Goal: Task Accomplishment & Management: Manage account settings

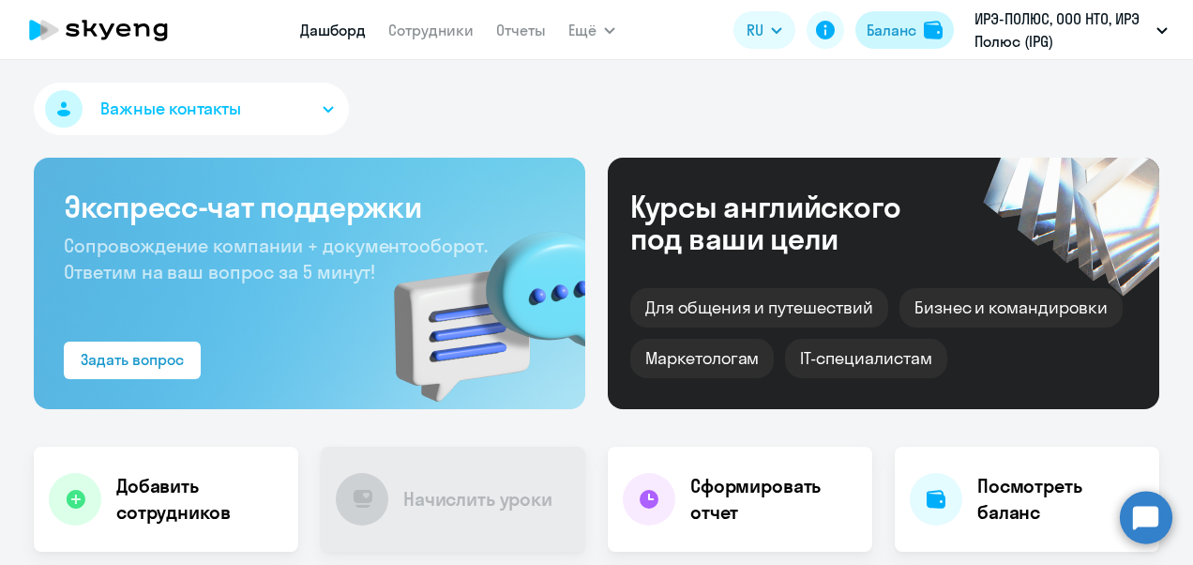
click at [932, 23] on img at bounding box center [933, 30] width 19 height 19
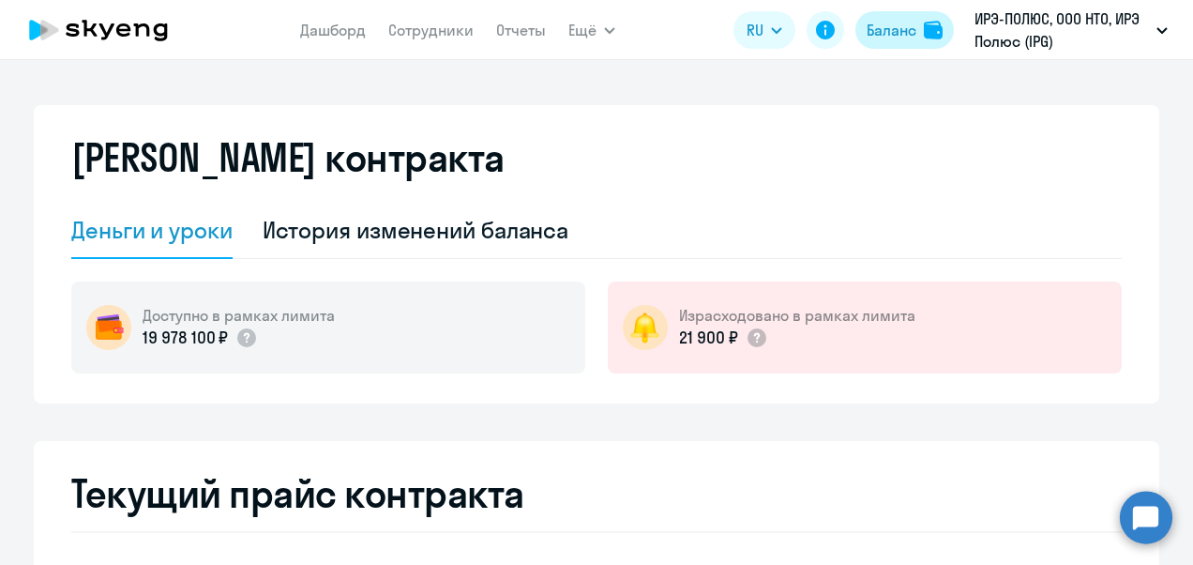
select select "english_adult_not_native_speaker"
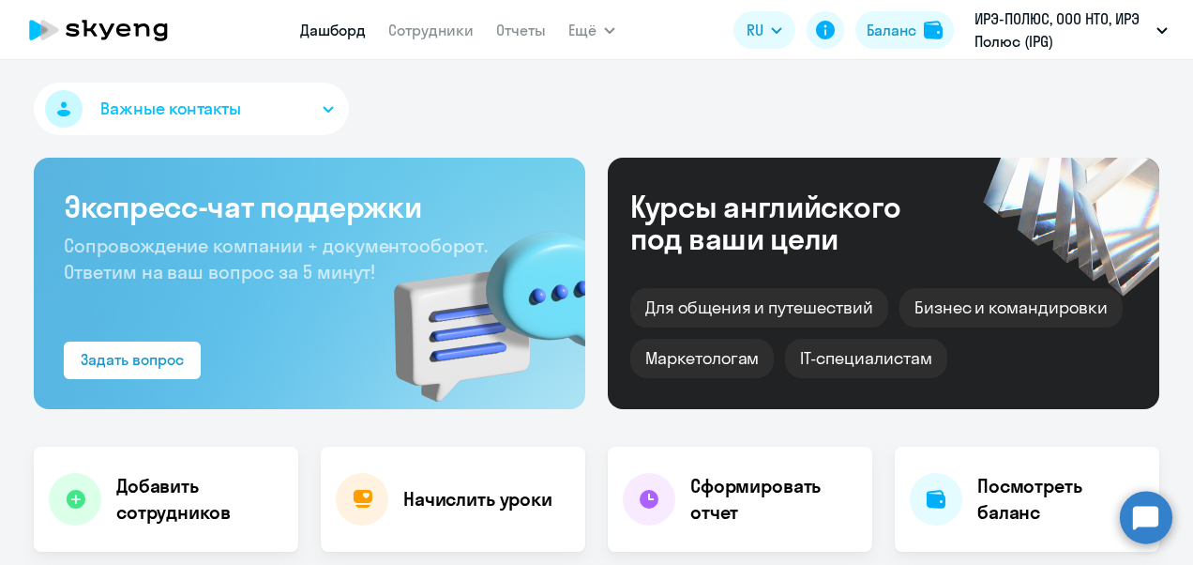
select select "30"
click at [919, 18] on button "Баланс" at bounding box center [905, 30] width 99 height 38
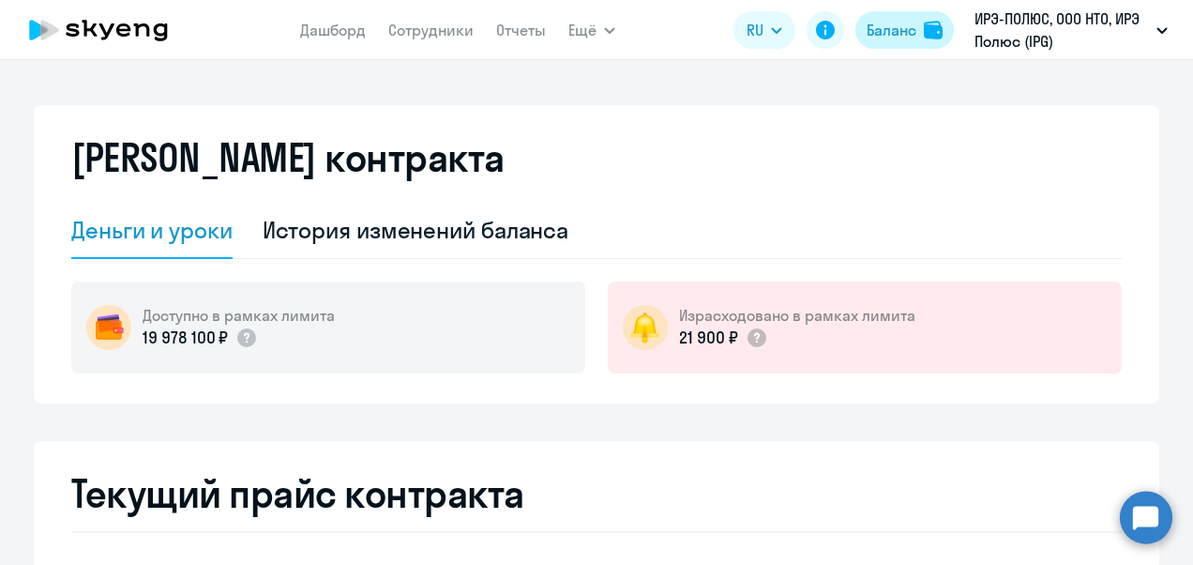
select select "english_adult_not_native_speaker"
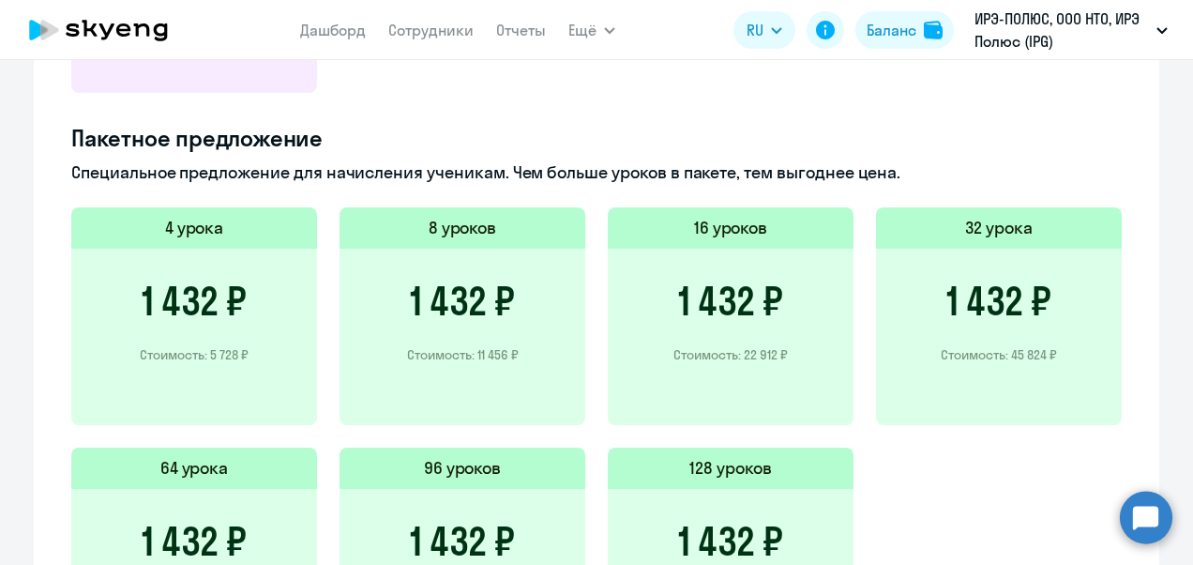
scroll to position [1116, 0]
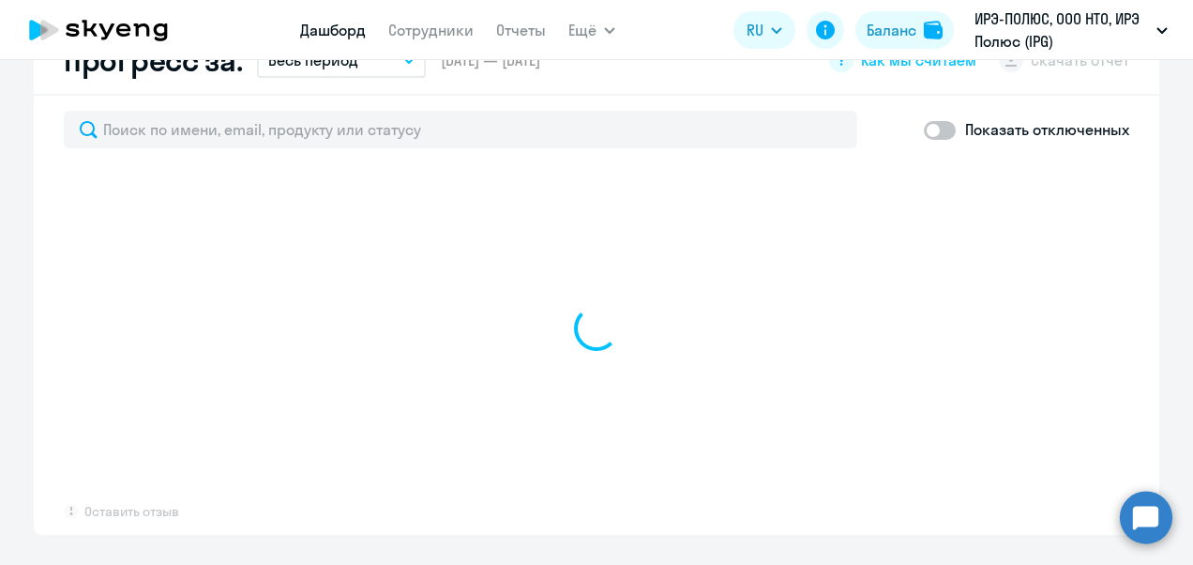
select select "30"
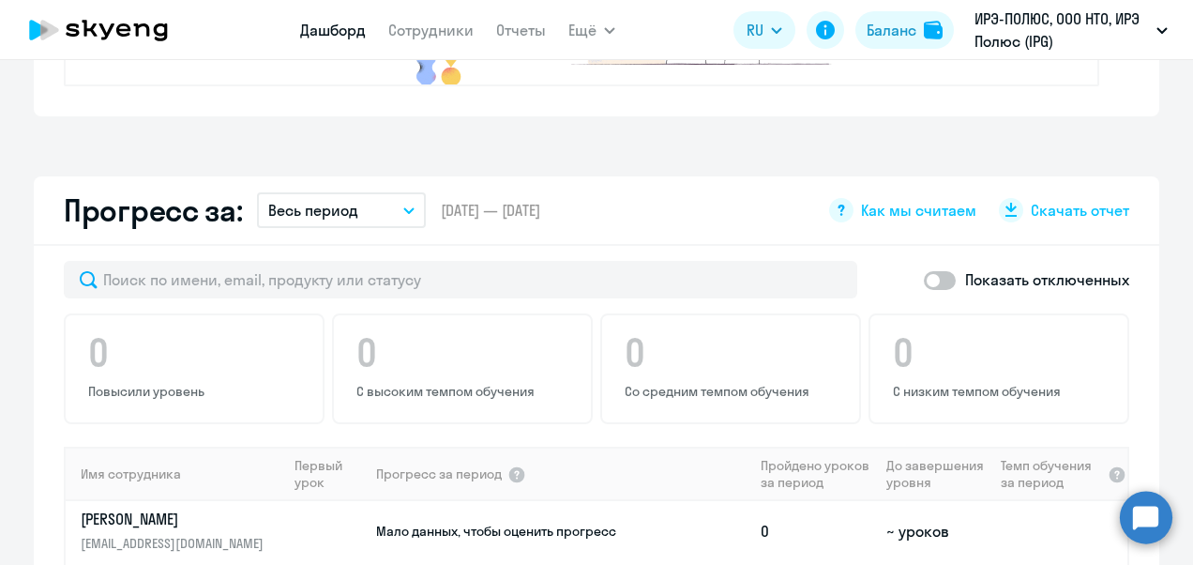
scroll to position [647, 0]
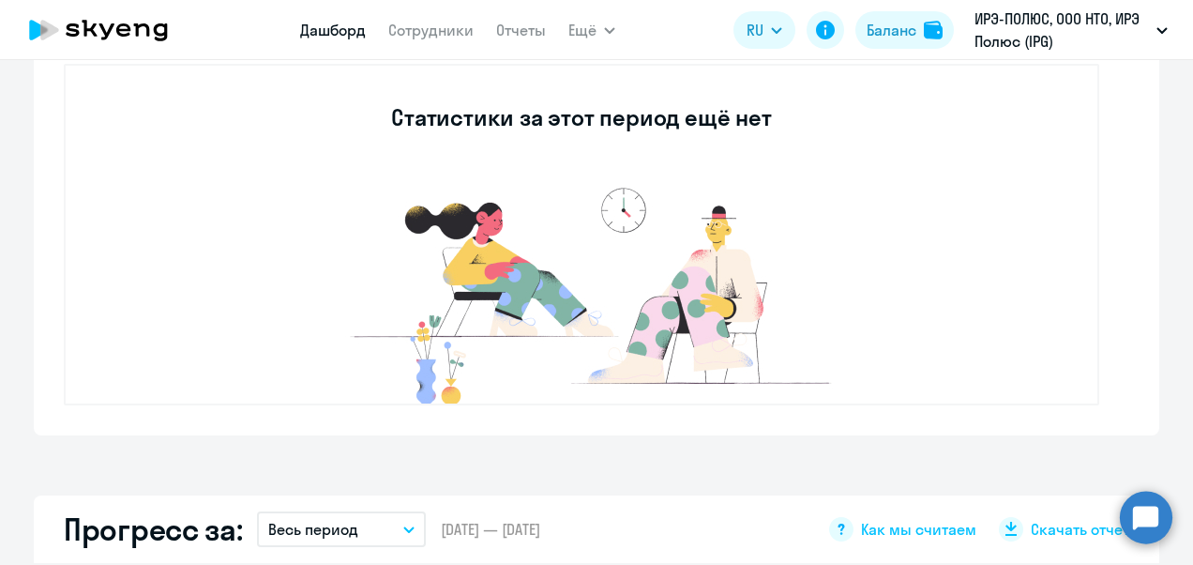
click at [441, 45] on nav "Дашборд Сотрудники Отчеты" at bounding box center [423, 30] width 246 height 38
click at [439, 38] on link "Сотрудники" at bounding box center [430, 30] width 85 height 19
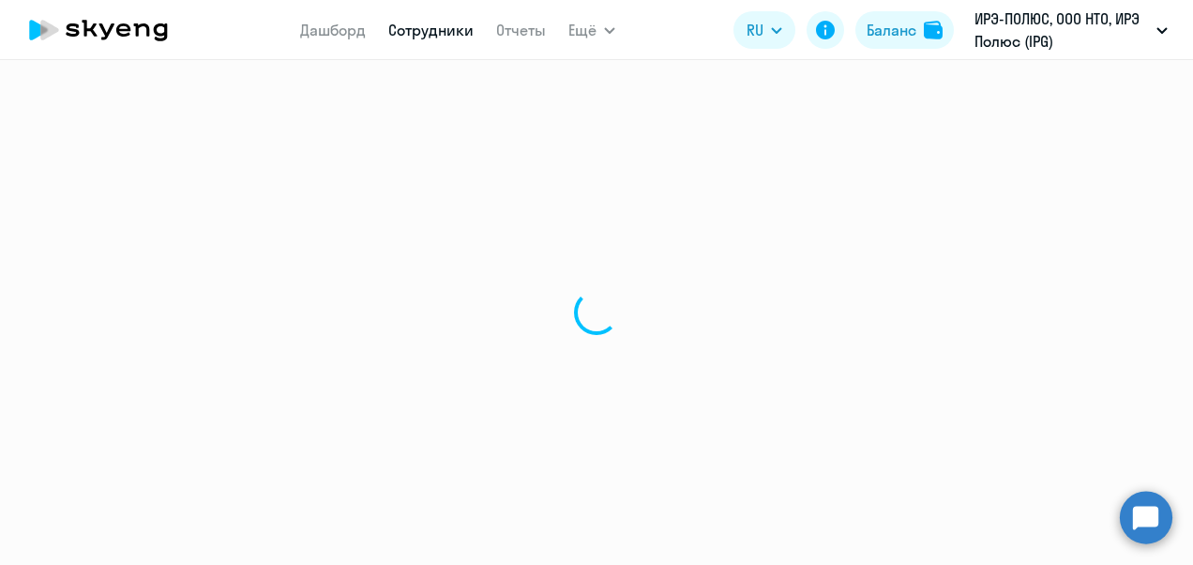
select select "30"
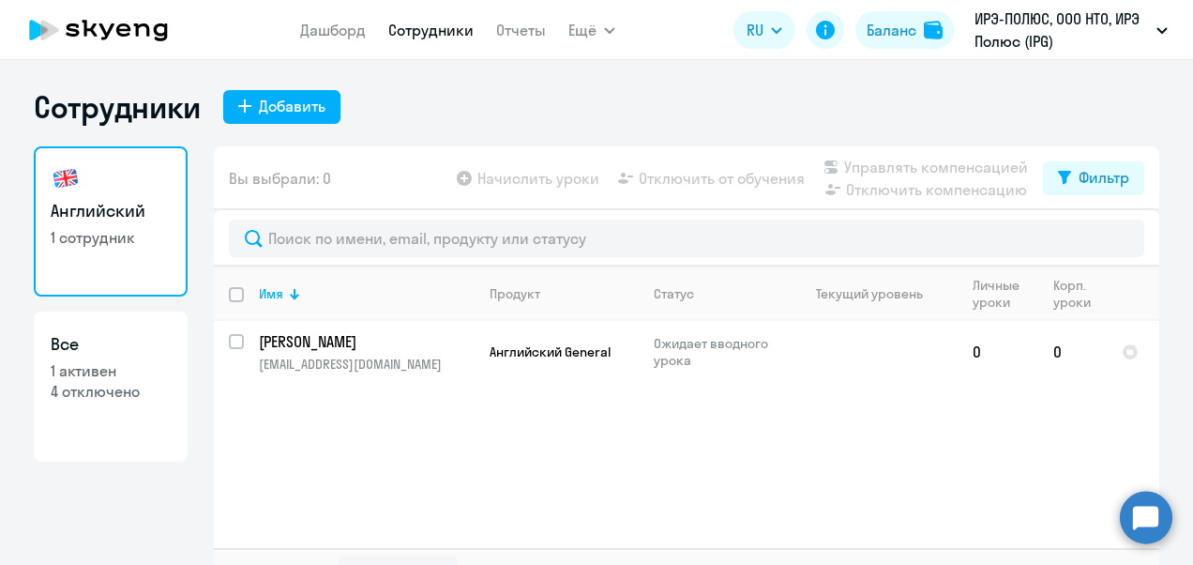
click at [96, 374] on p "1 активен" at bounding box center [111, 370] width 120 height 21
select select "30"
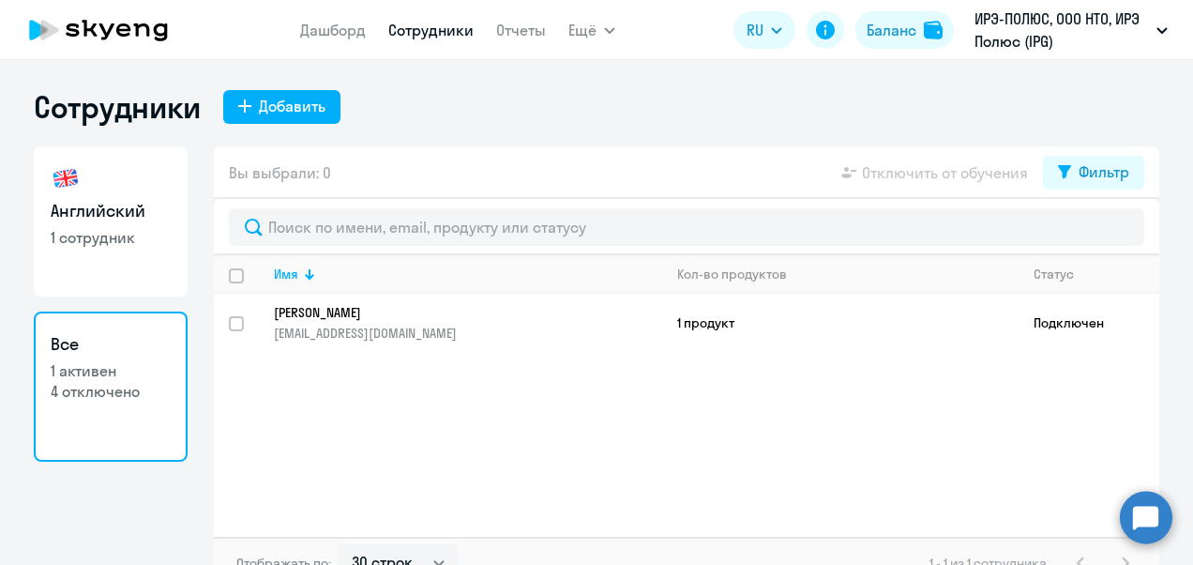
click at [113, 212] on h3 "Английский" at bounding box center [111, 211] width 120 height 24
select select "30"
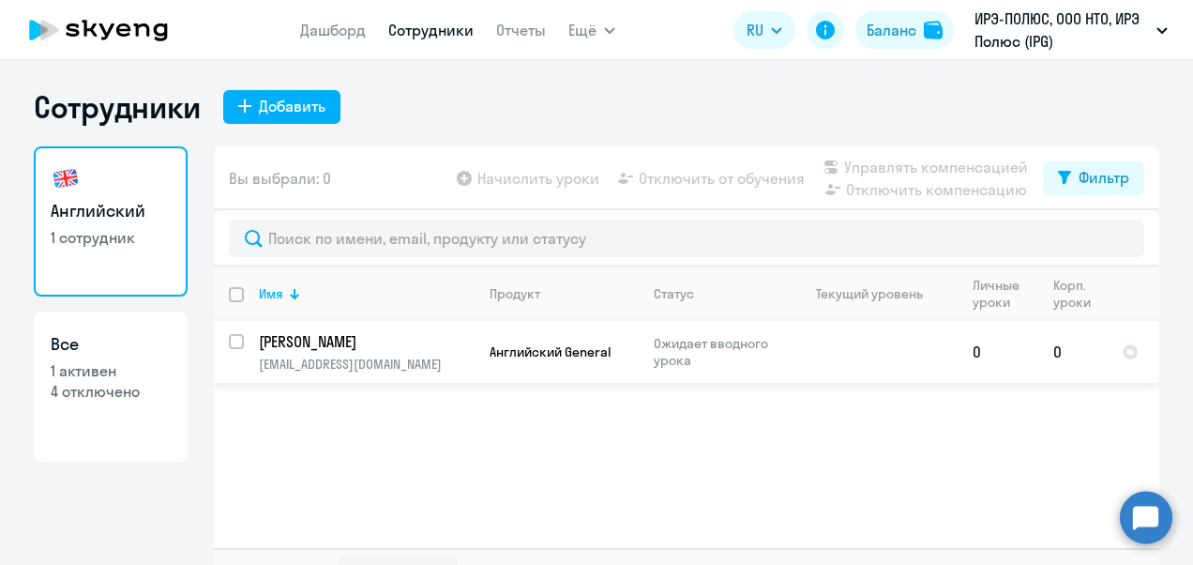
click at [229, 332] on div at bounding box center [237, 341] width 45 height 45
checkbox input "true"
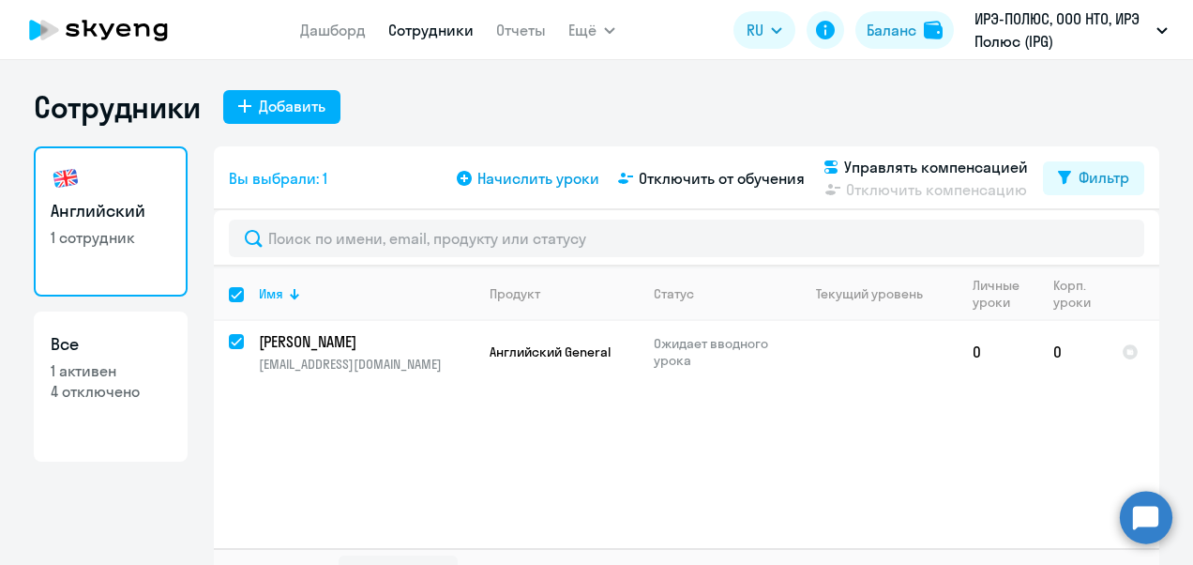
click at [541, 189] on div "Начислить уроки Отключить от обучения Управлять компенсацией Отключить компенса…" at bounding box center [748, 178] width 590 height 45
click at [540, 182] on span "Начислить уроки" at bounding box center [539, 178] width 122 height 23
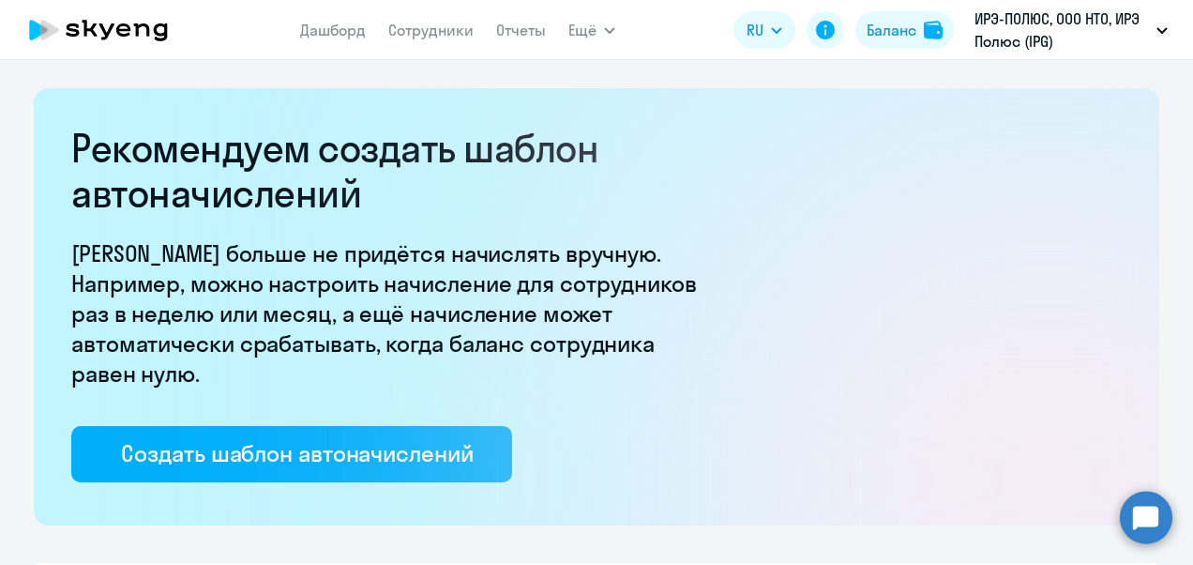
select select "10"
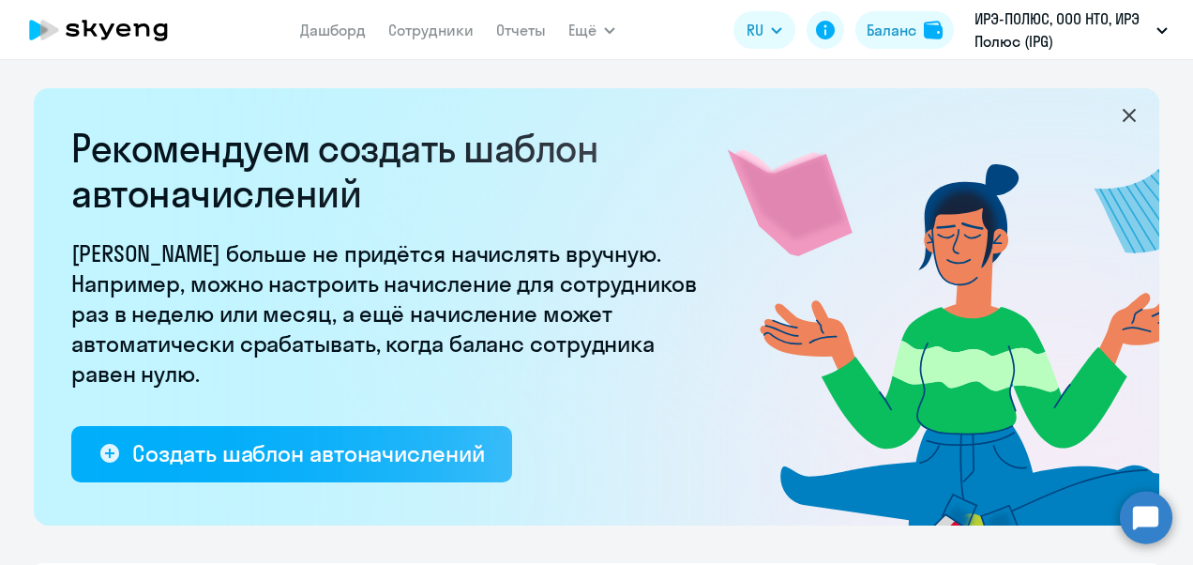
click at [1130, 112] on icon at bounding box center [1129, 115] width 23 height 23
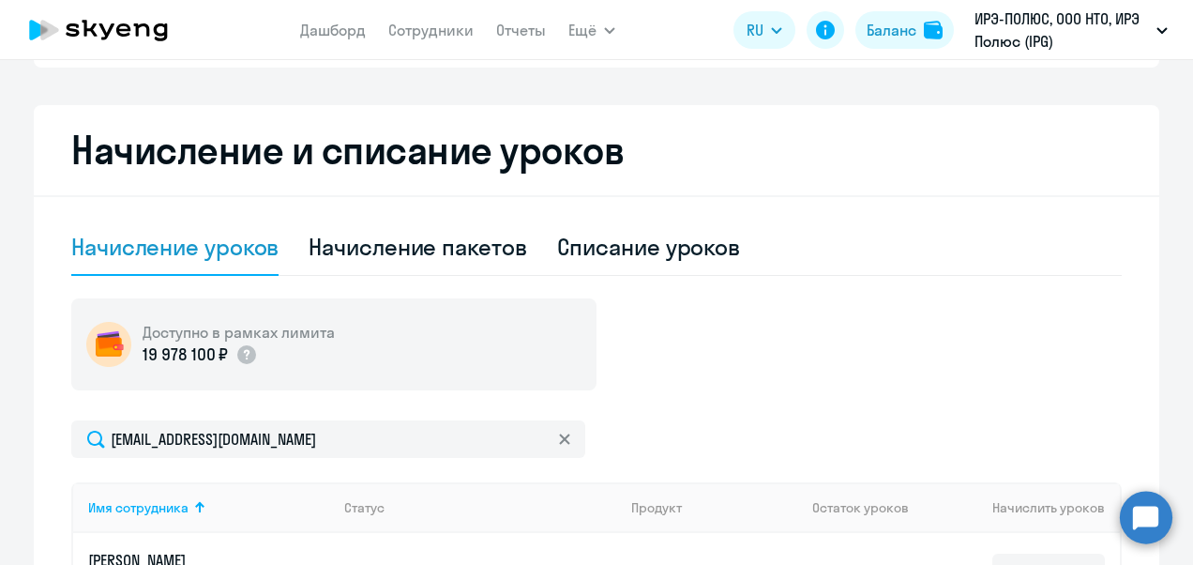
scroll to position [469, 0]
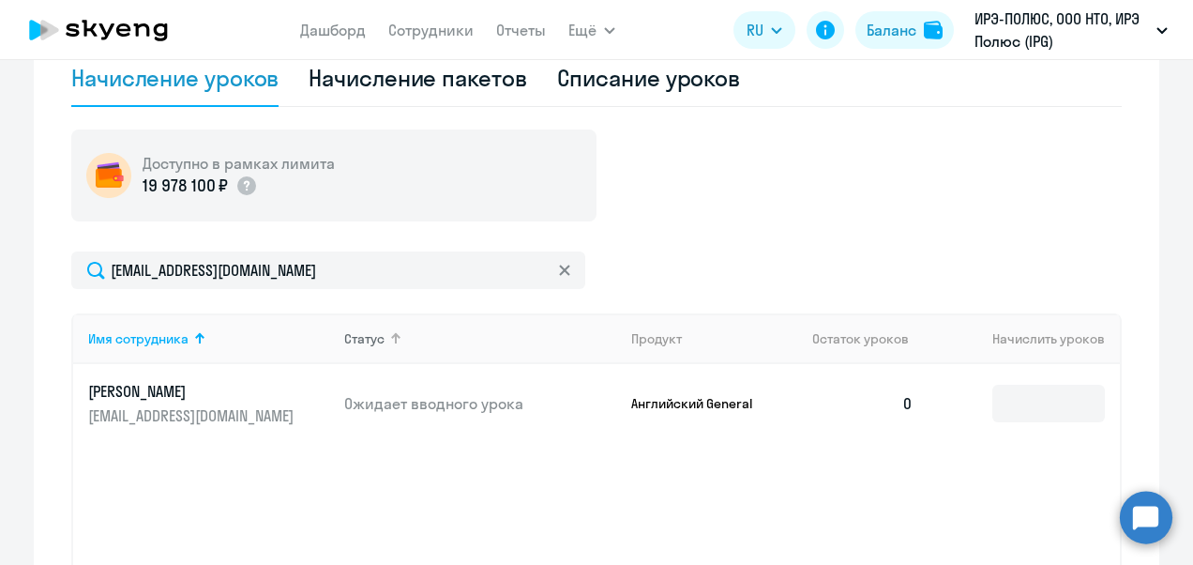
click at [366, 341] on div "Статус" at bounding box center [364, 338] width 40 height 17
click at [111, 332] on div "Имя сотрудника" at bounding box center [138, 338] width 100 height 17
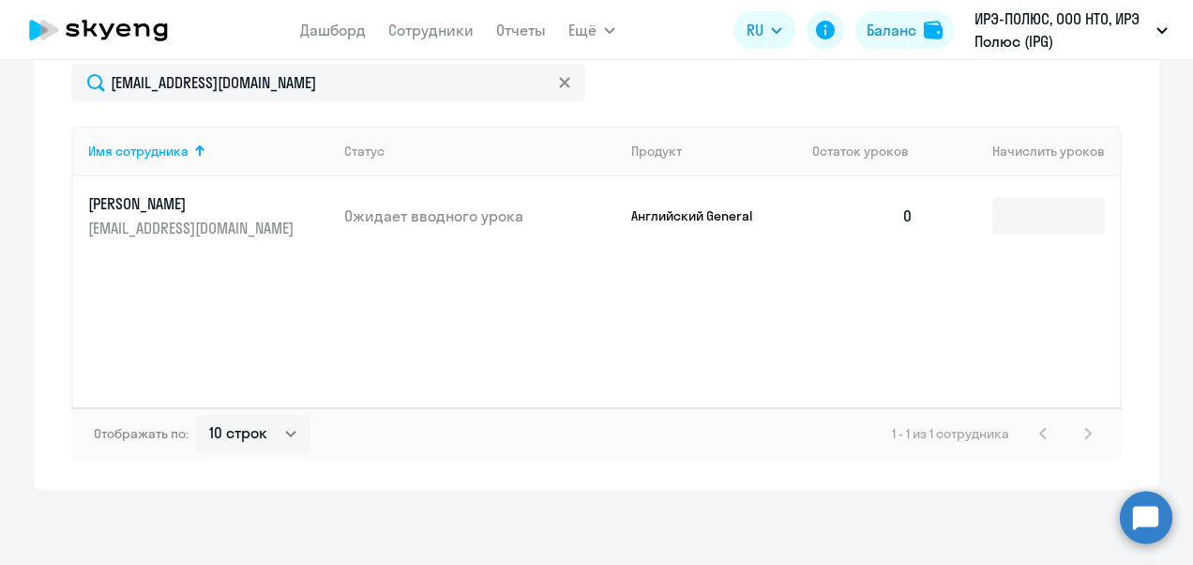
scroll to position [0, 0]
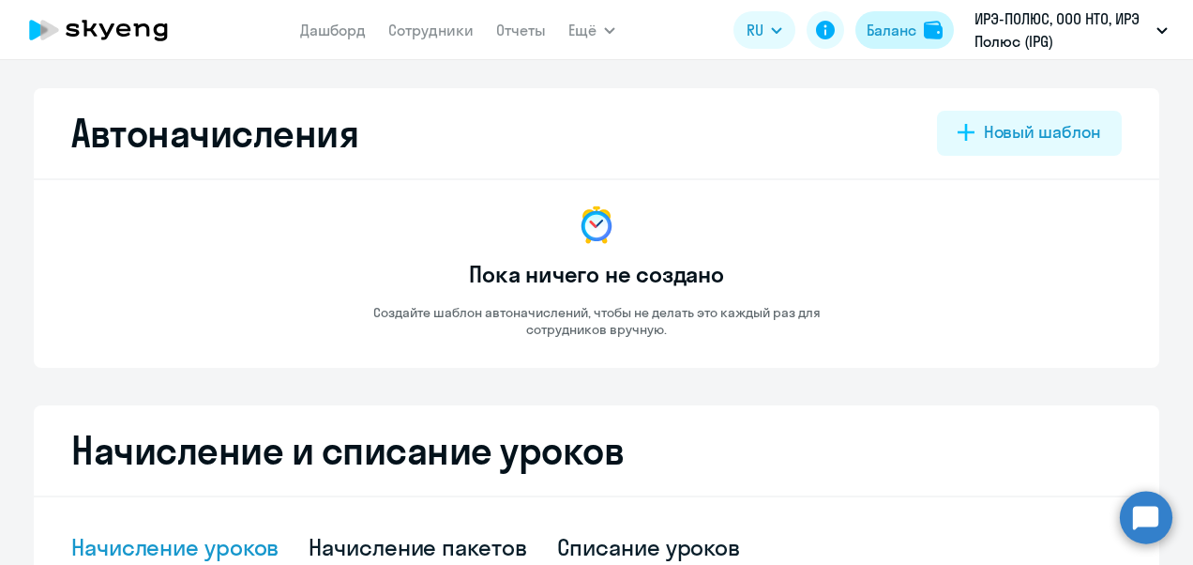
click at [906, 36] on div "Баланс" at bounding box center [892, 30] width 50 height 23
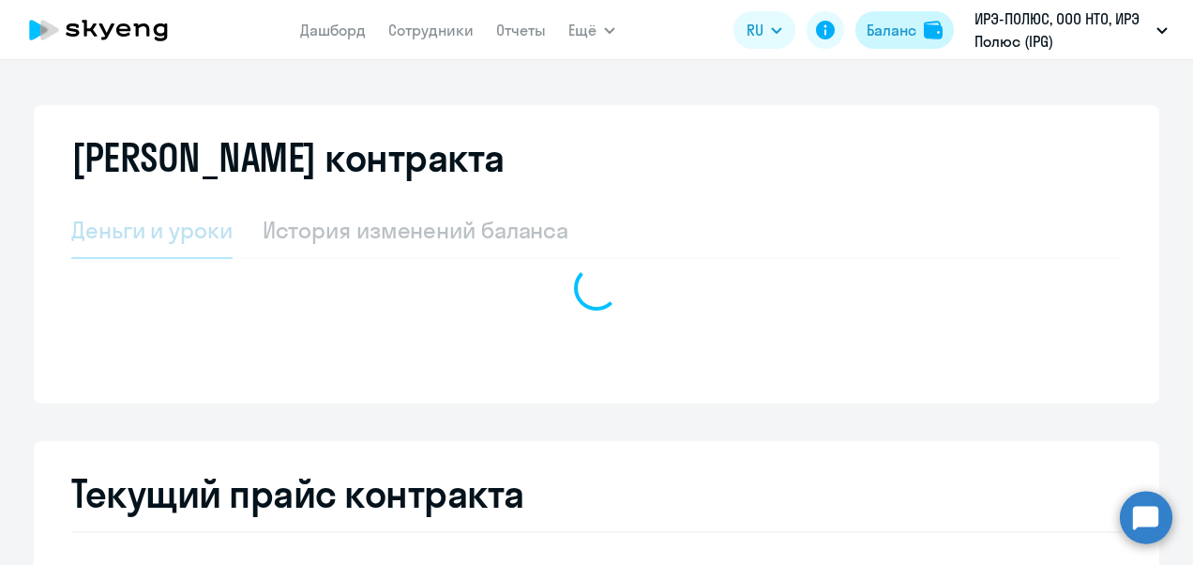
select select "english_adult_not_native_speaker"
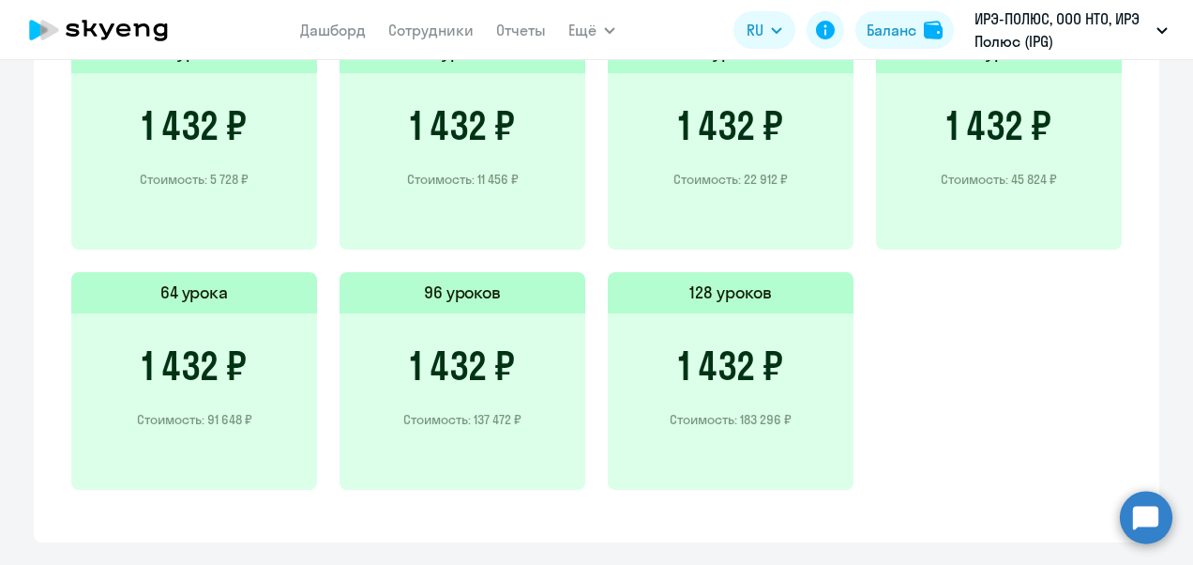
scroll to position [1116, 0]
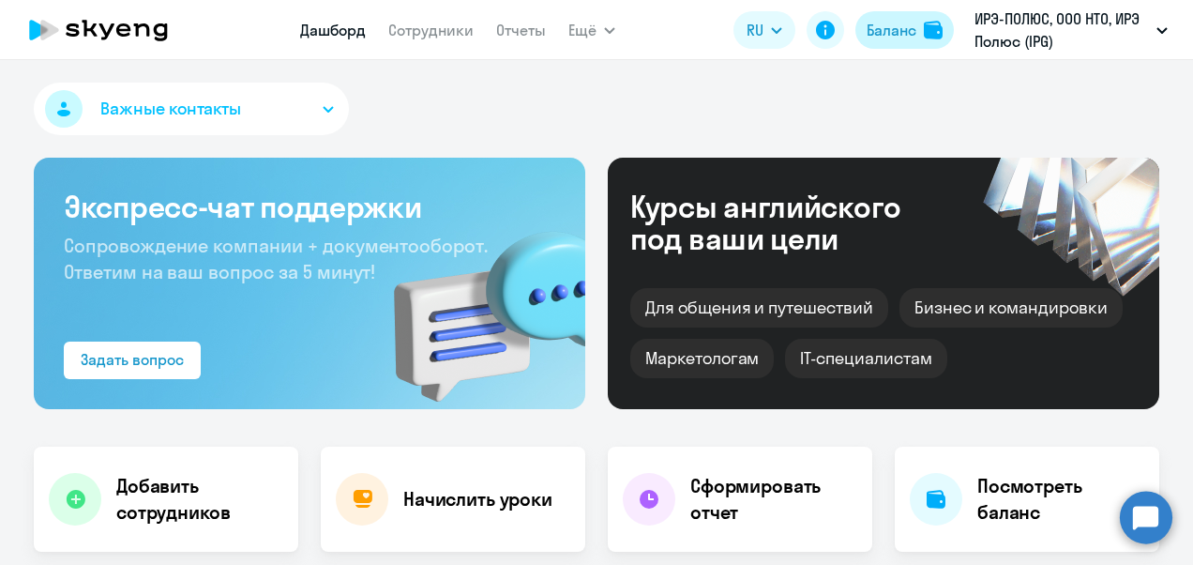
select select "30"
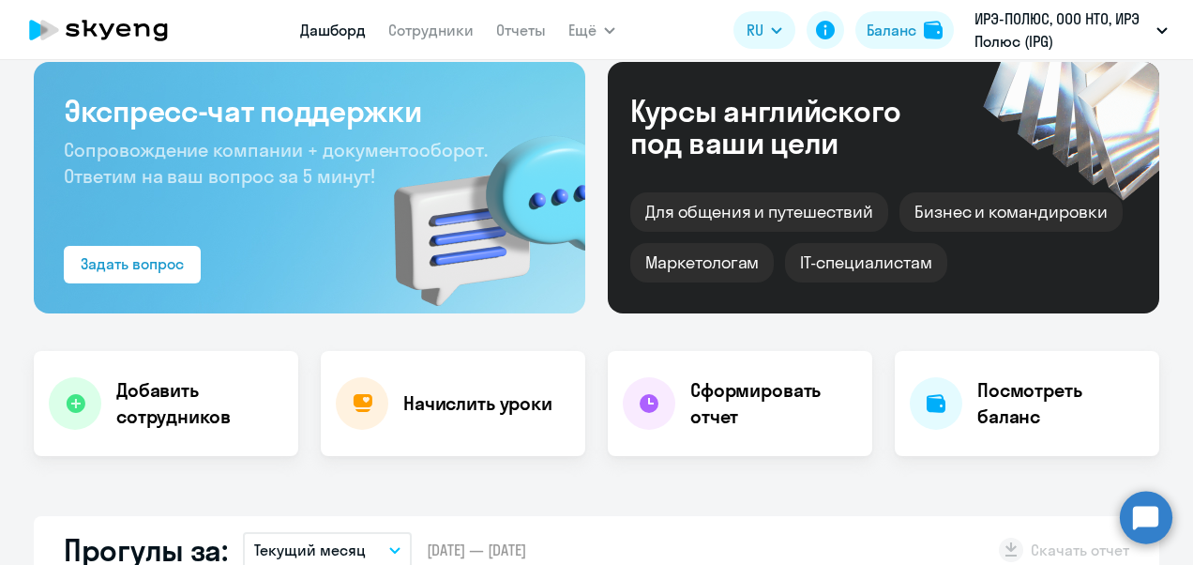
scroll to position [188, 0]
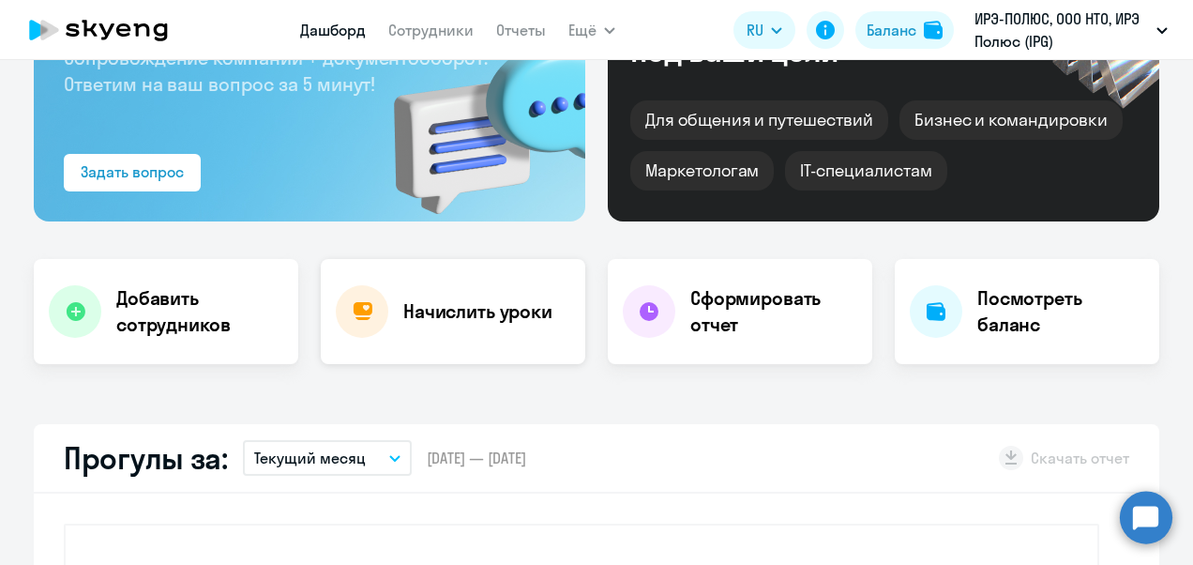
click at [507, 291] on div "Начислить уроки" at bounding box center [453, 311] width 265 height 105
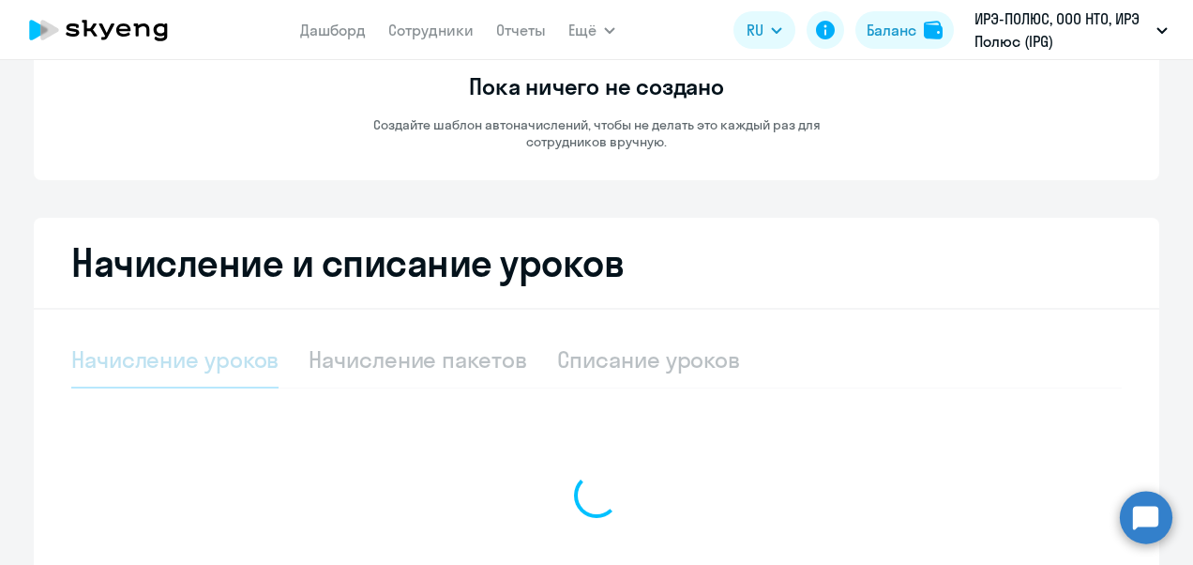
select select "10"
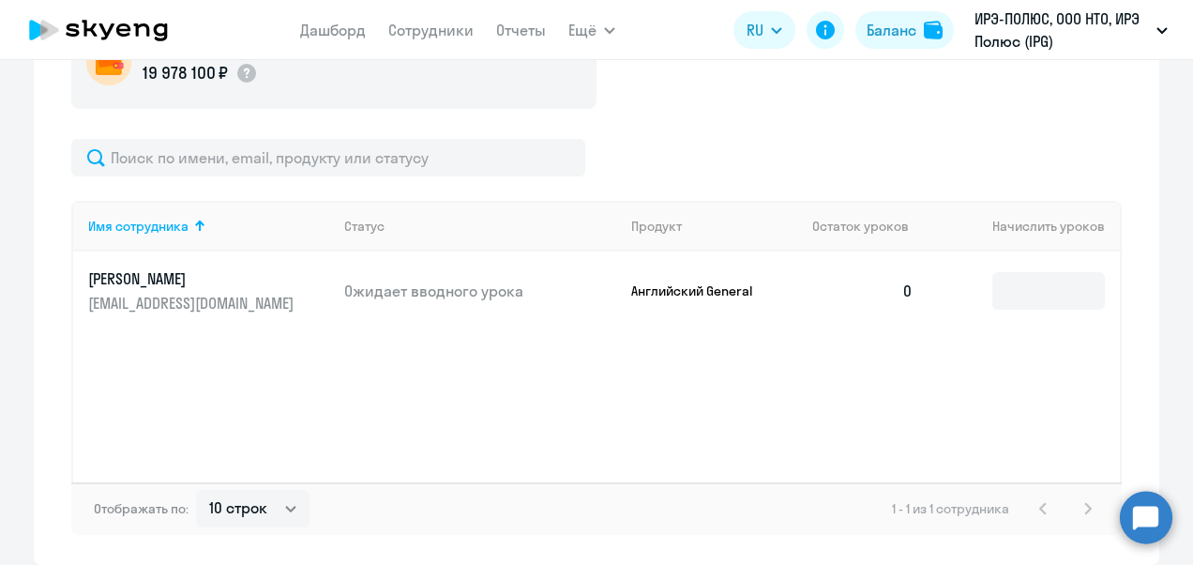
scroll to position [469, 0]
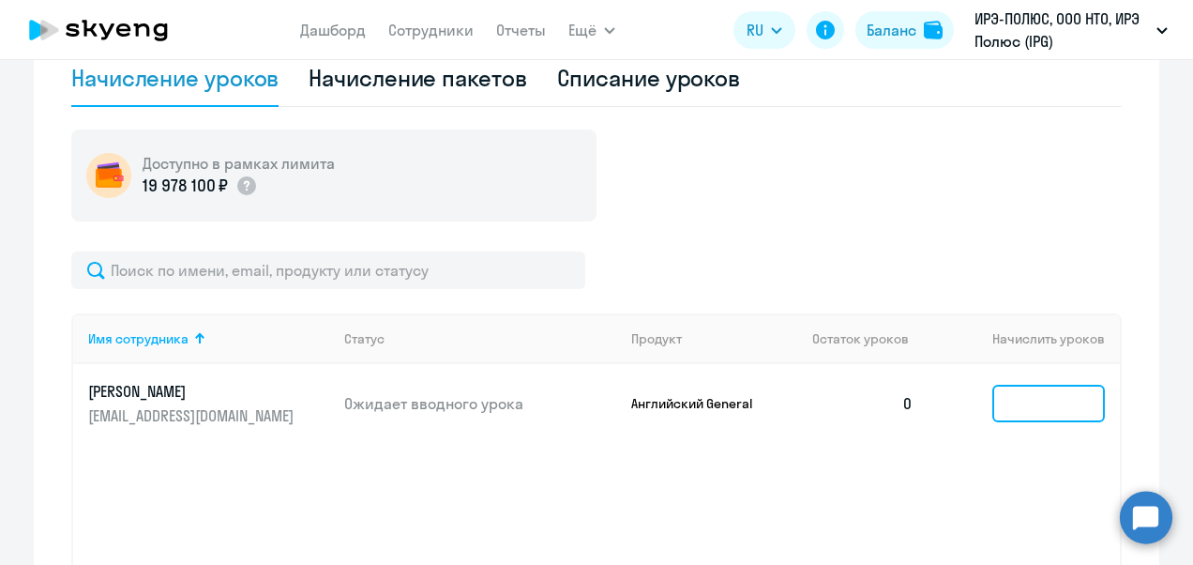
click at [1051, 405] on input at bounding box center [1049, 404] width 113 height 38
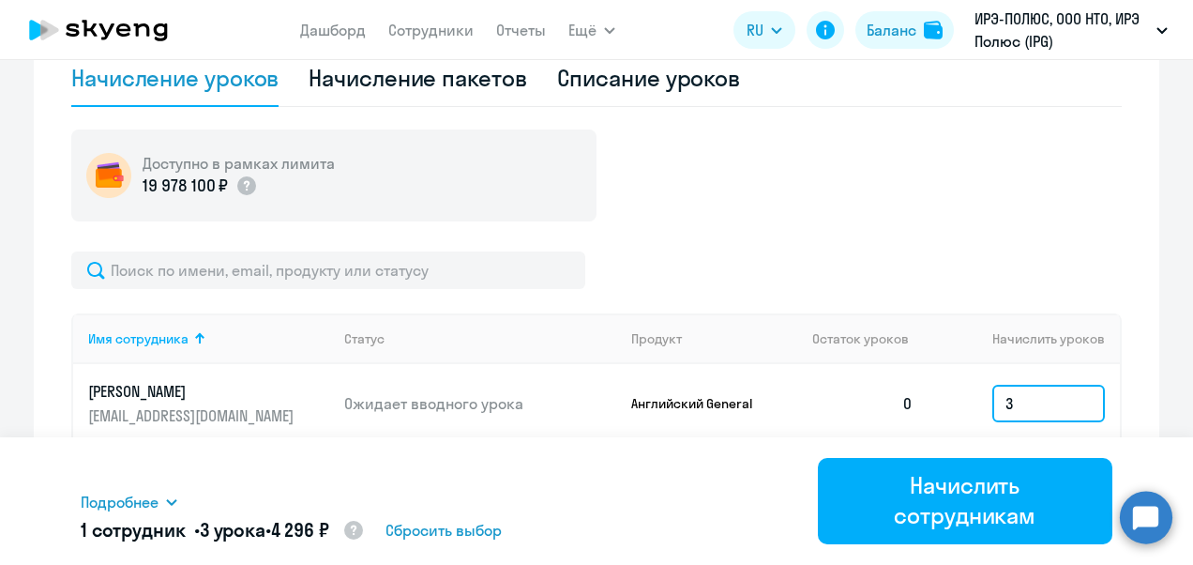
type input "3"
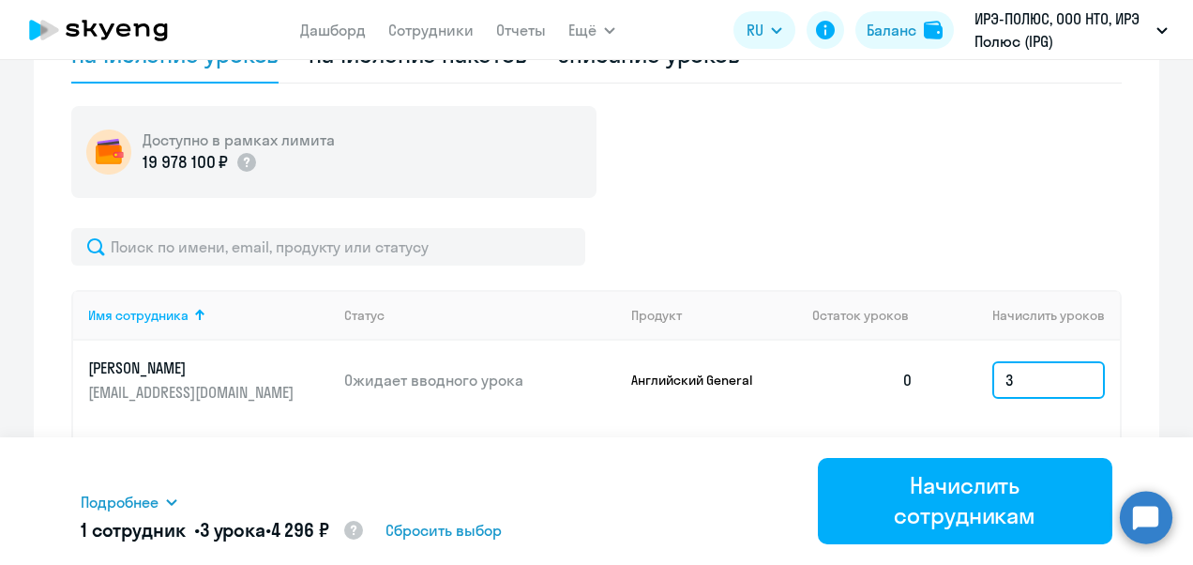
scroll to position [657, 0]
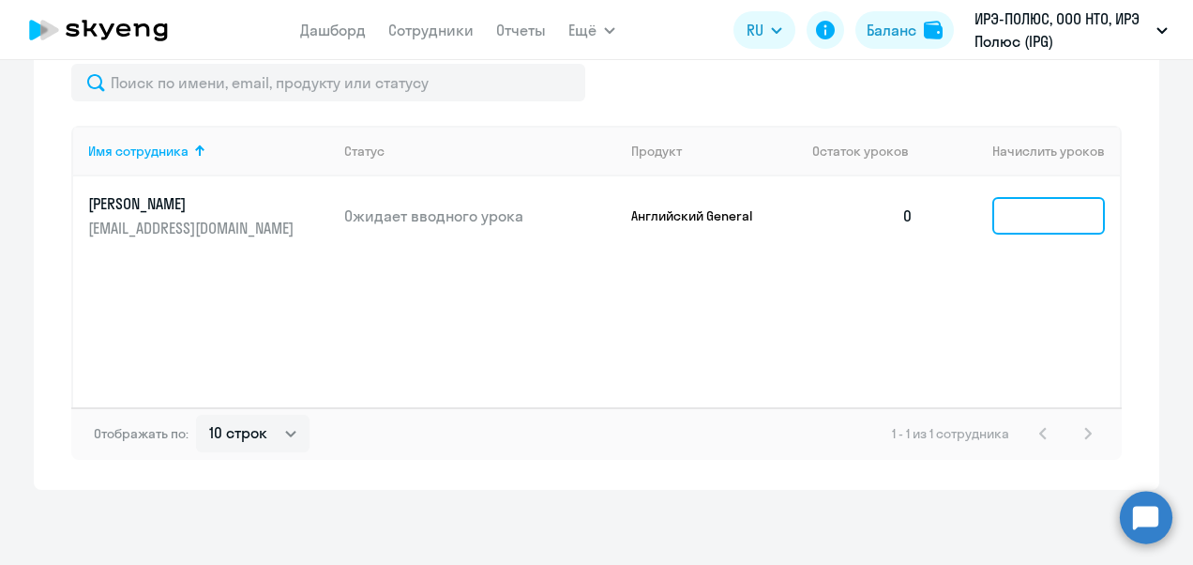
type input "5"
type input "3"
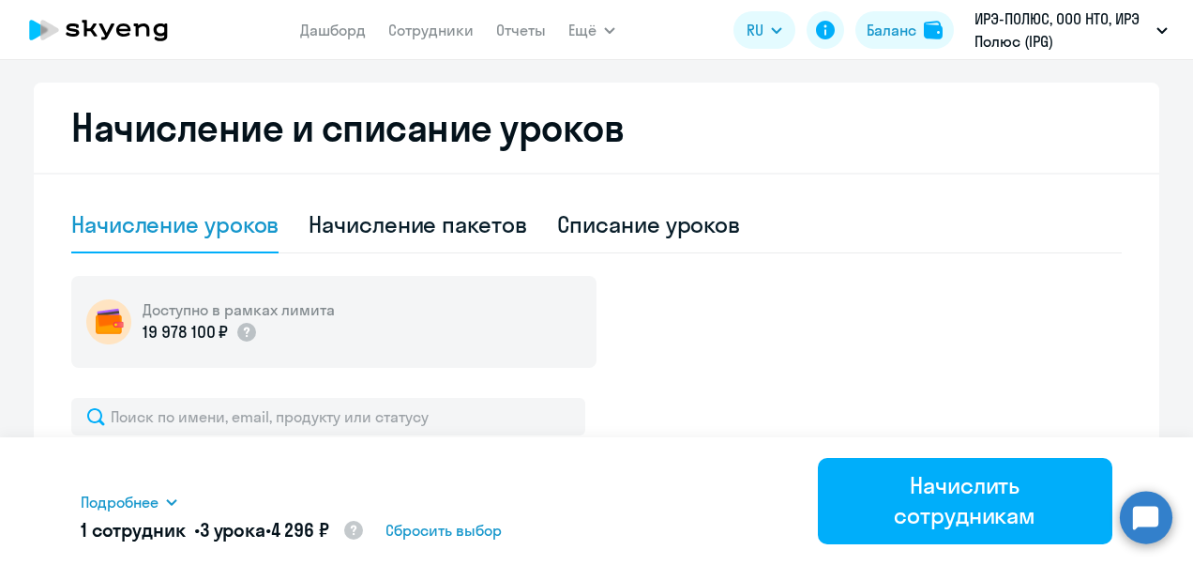
scroll to position [281, 0]
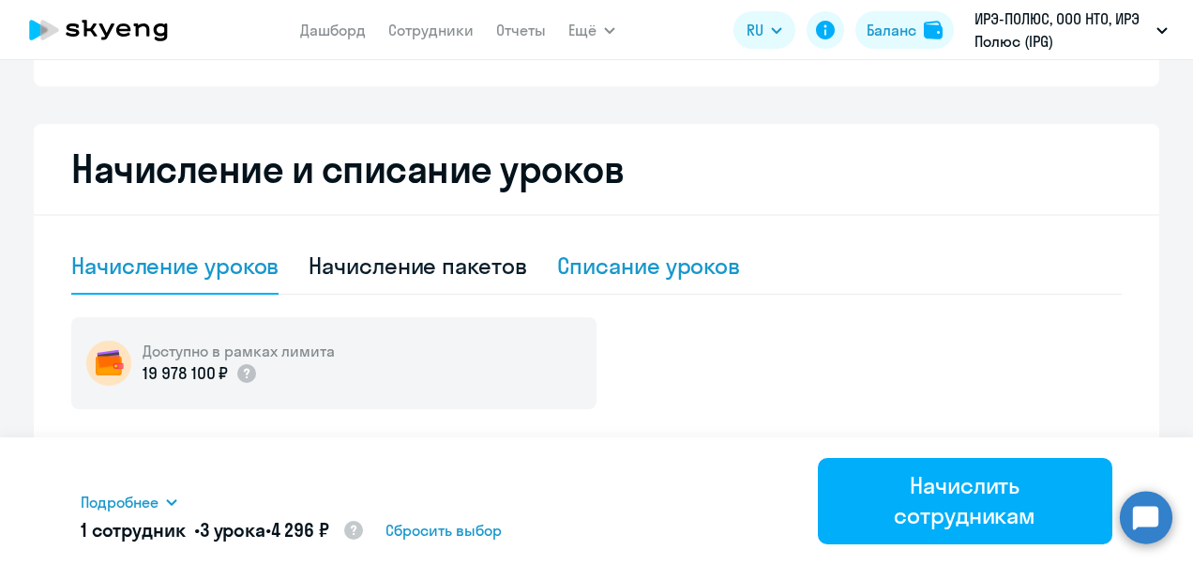
click at [675, 273] on div "Списание уроков" at bounding box center [649, 265] width 184 height 30
select select "10"
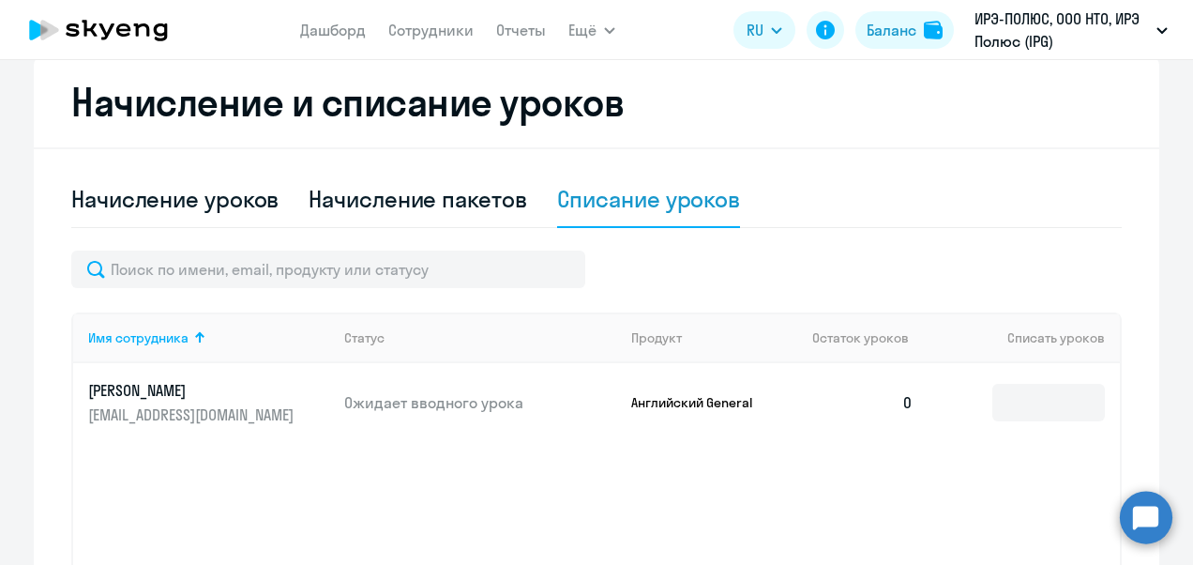
scroll to position [375, 0]
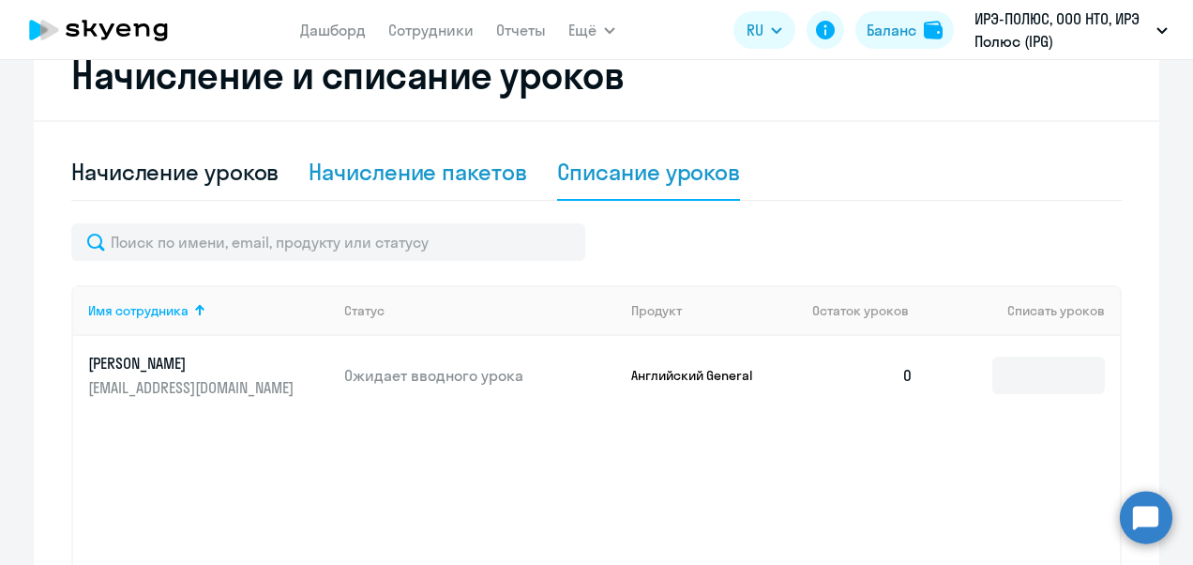
click at [394, 159] on div "Начисление пакетов" at bounding box center [418, 172] width 218 height 30
select select "10"
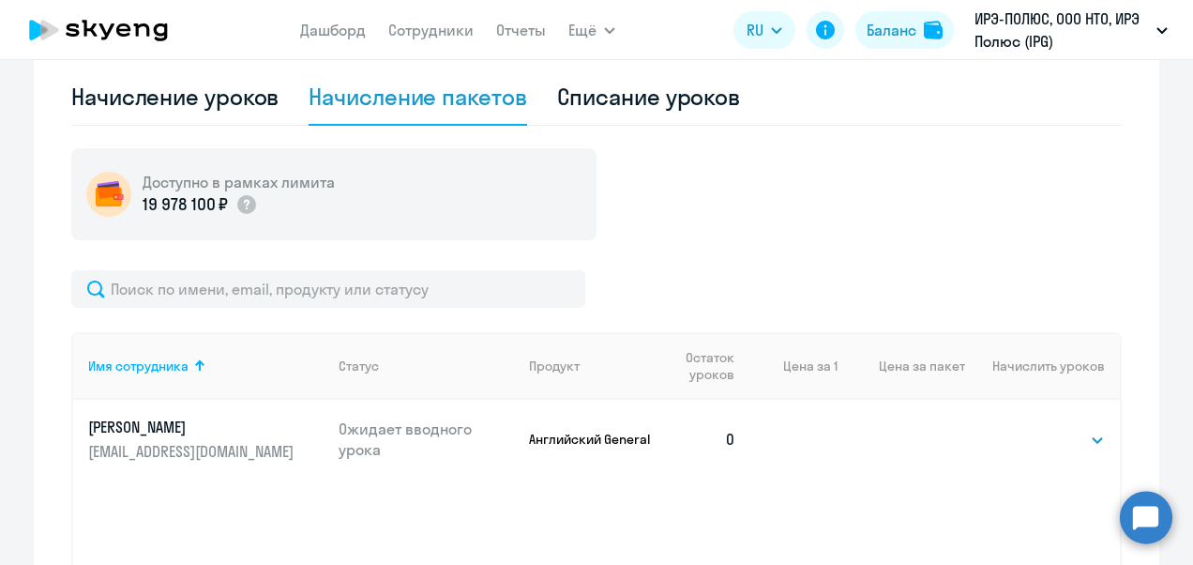
scroll to position [563, 0]
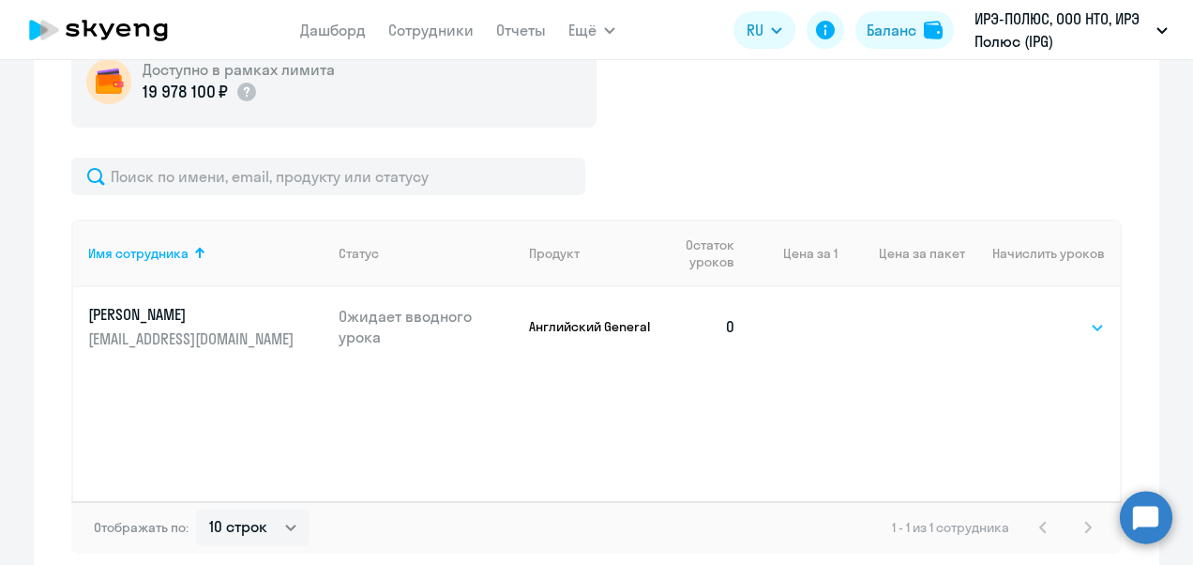
click at [1093, 317] on select "Выбрать 4 8 16 32 64 96 128" at bounding box center [1066, 327] width 77 height 23
click at [914, 320] on td at bounding box center [902, 326] width 128 height 79
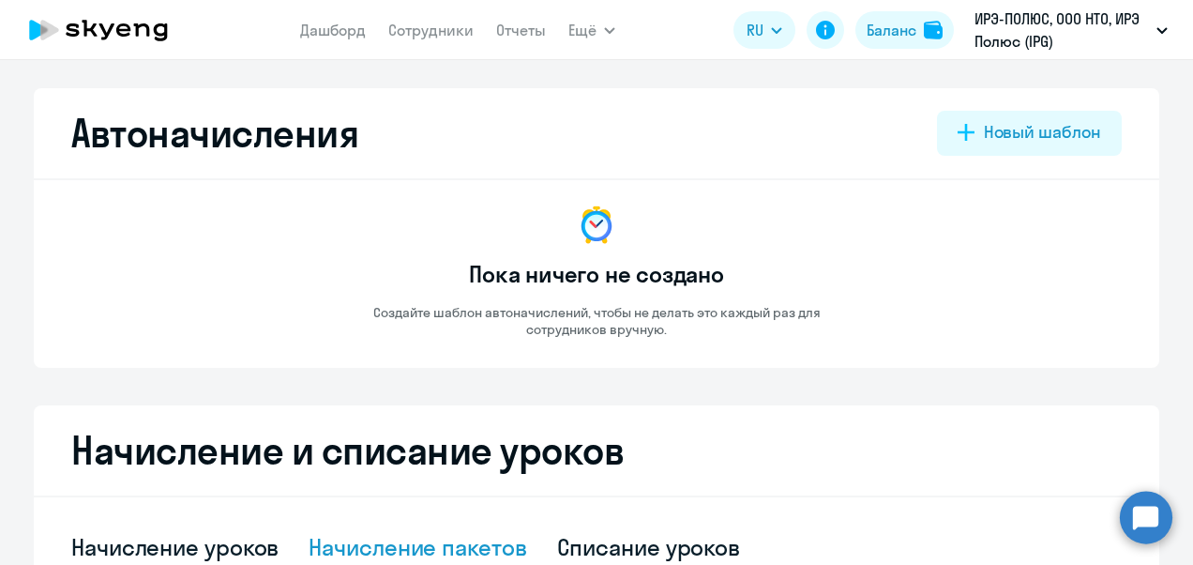
scroll to position [281, 0]
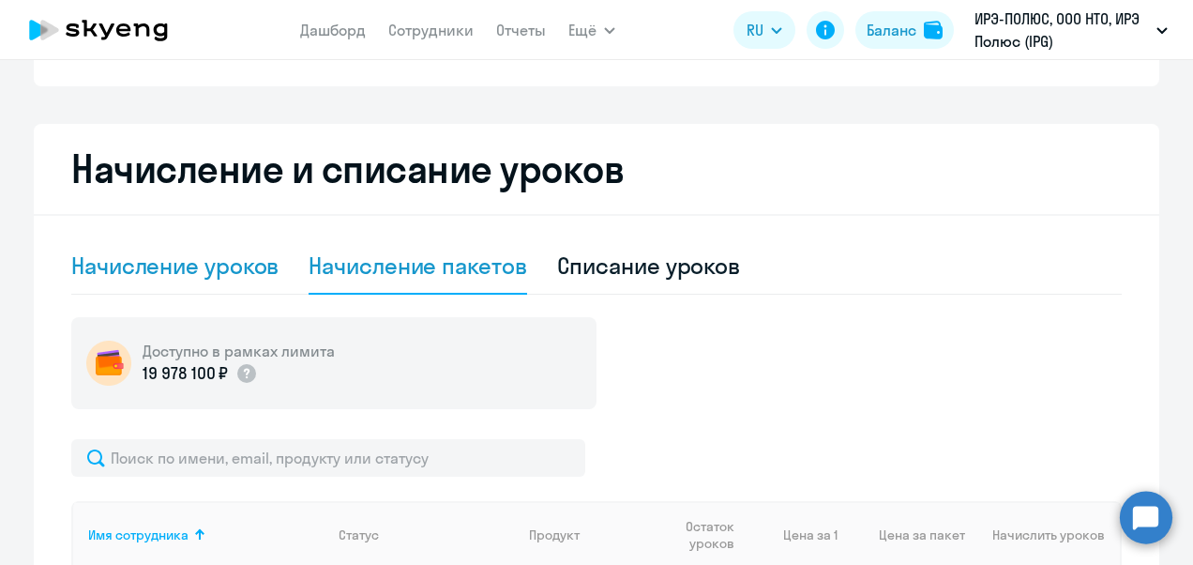
click at [143, 263] on div "Начисление уроков" at bounding box center [174, 265] width 207 height 30
select select "10"
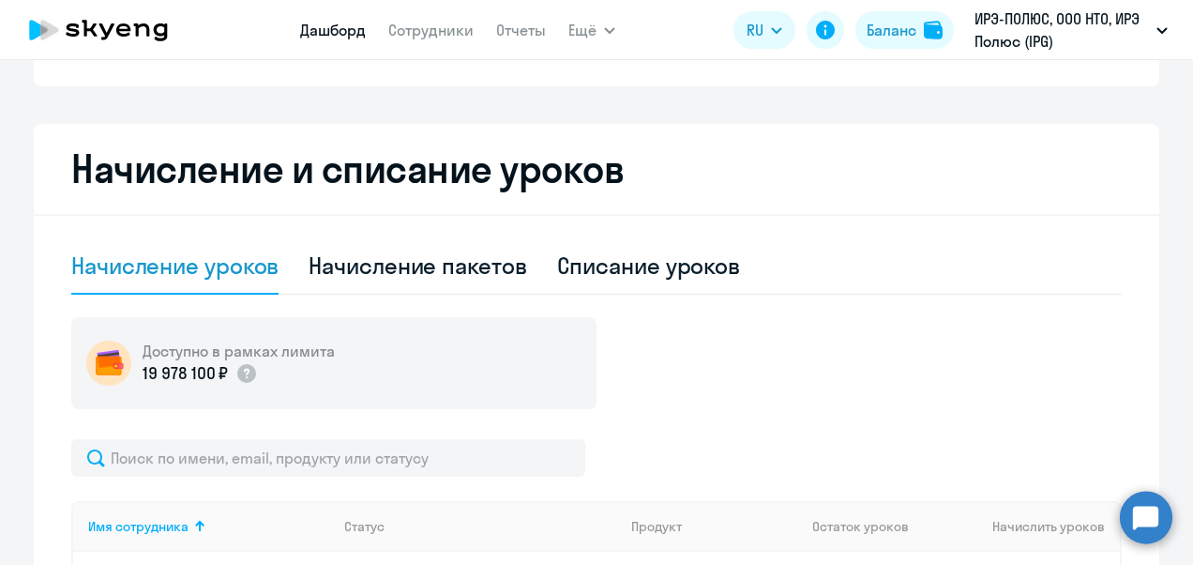
click at [318, 21] on link "Дашборд" at bounding box center [333, 30] width 66 height 19
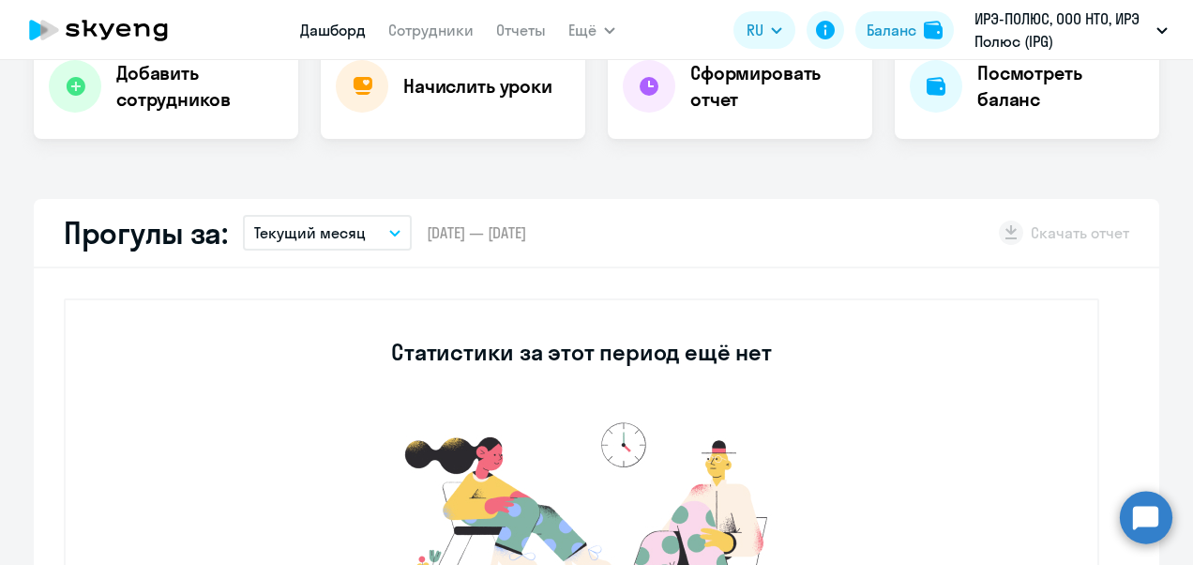
select select "30"
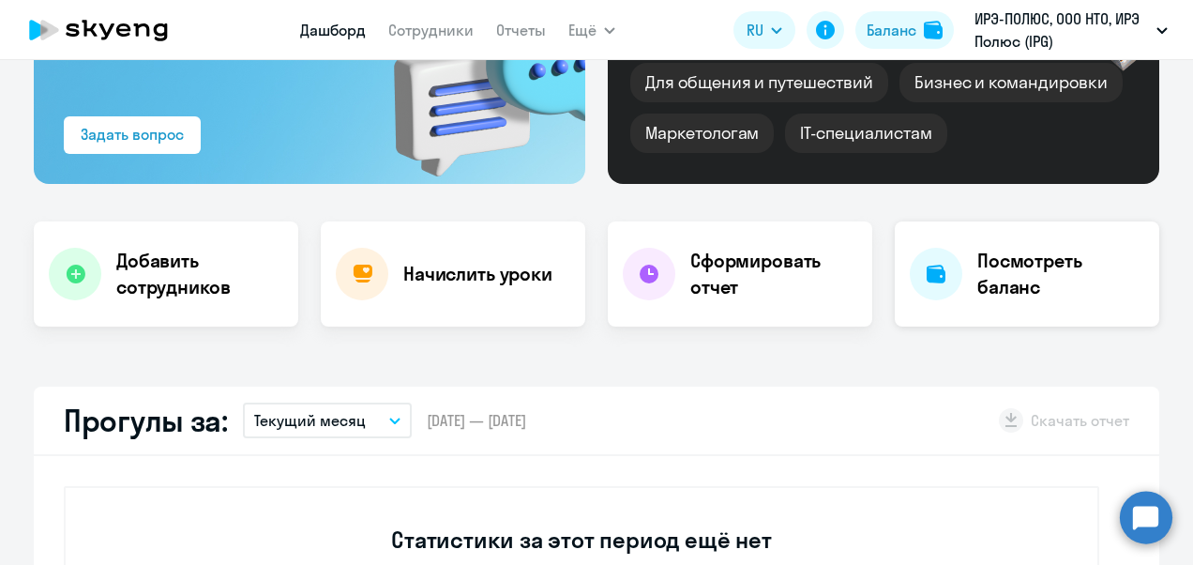
click at [957, 271] on div "Посмотреть баланс" at bounding box center [1027, 273] width 265 height 105
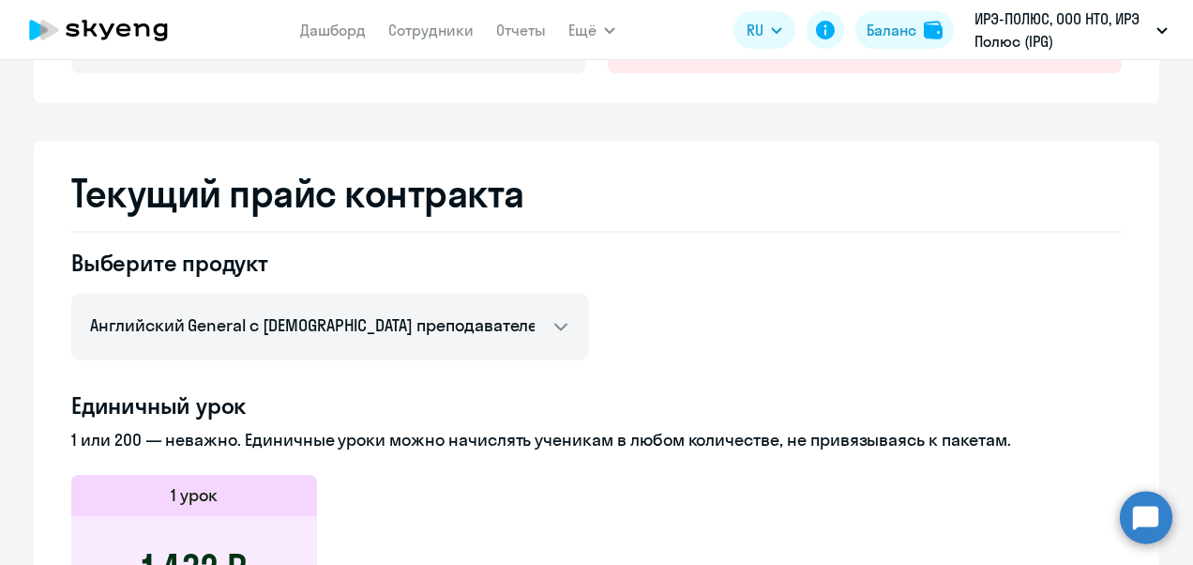
scroll to position [319, 0]
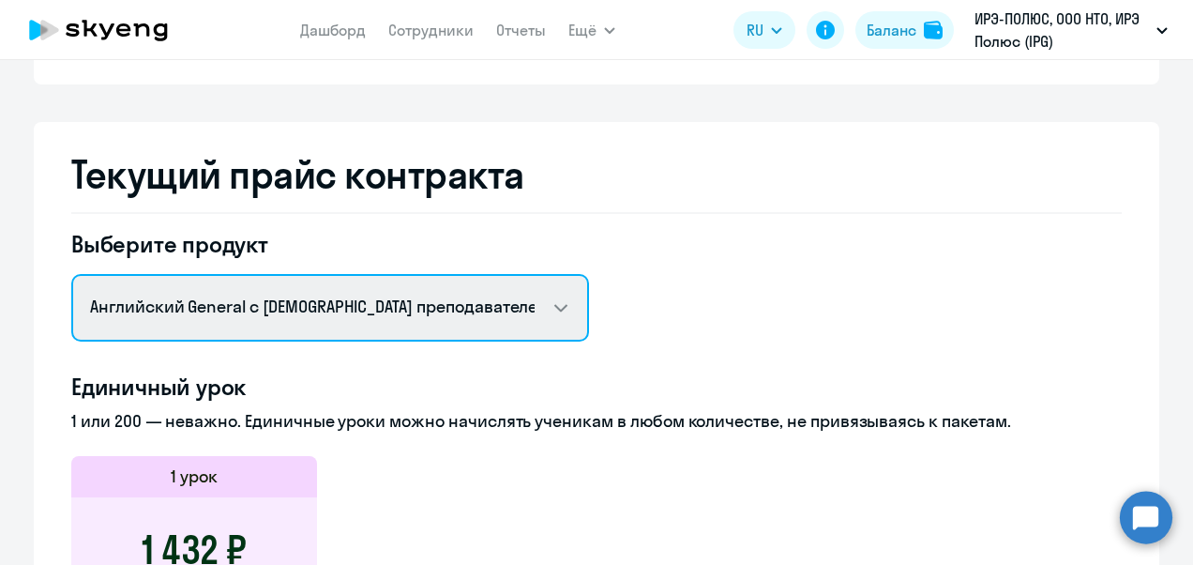
click at [516, 318] on select "Английский General с [DEMOGRAPHIC_DATA] преподавателем Английский General с [DE…" at bounding box center [330, 308] width 518 height 68
click at [71, 274] on select "Английский General с [DEMOGRAPHIC_DATA] преподавателем Английский General с [DE…" at bounding box center [330, 308] width 518 height 68
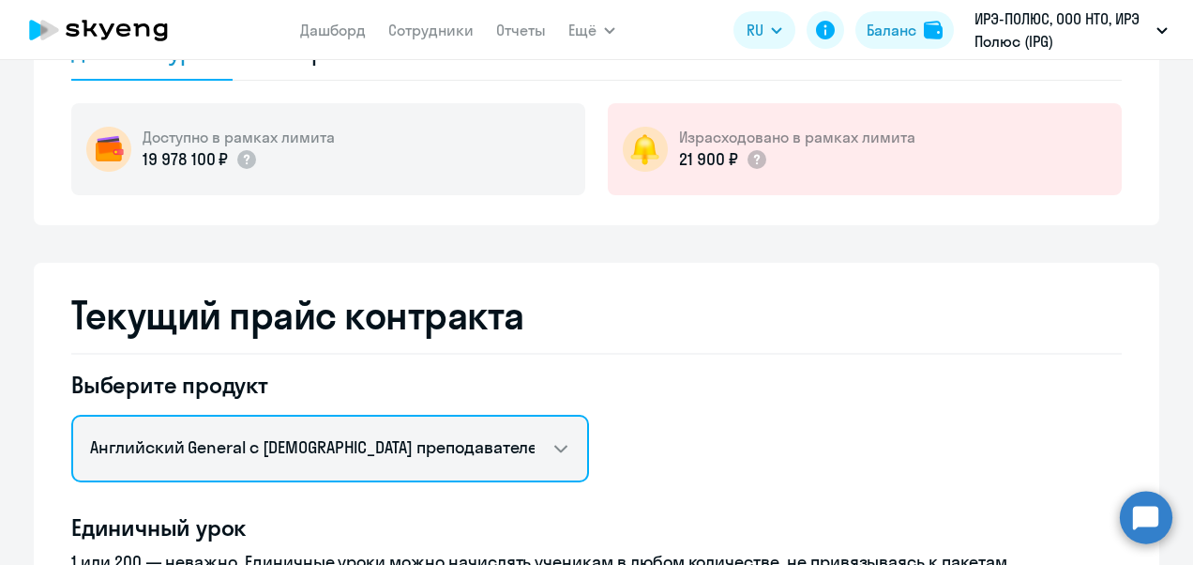
scroll to position [366, 0]
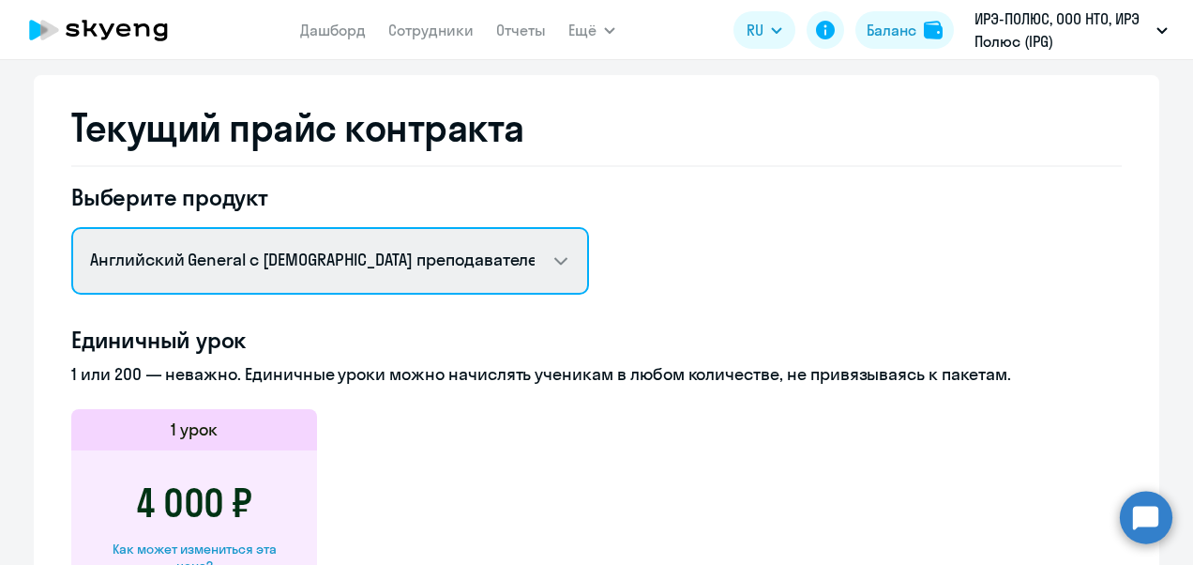
click at [487, 261] on select "Английский General с [DEMOGRAPHIC_DATA] преподавателем Английский General с [DE…" at bounding box center [330, 261] width 518 height 68
select select "english_adult_not_native_speaker"
click at [71, 227] on select "Английский General с [DEMOGRAPHIC_DATA] преподавателем Английский General с [DE…" at bounding box center [330, 261] width 518 height 68
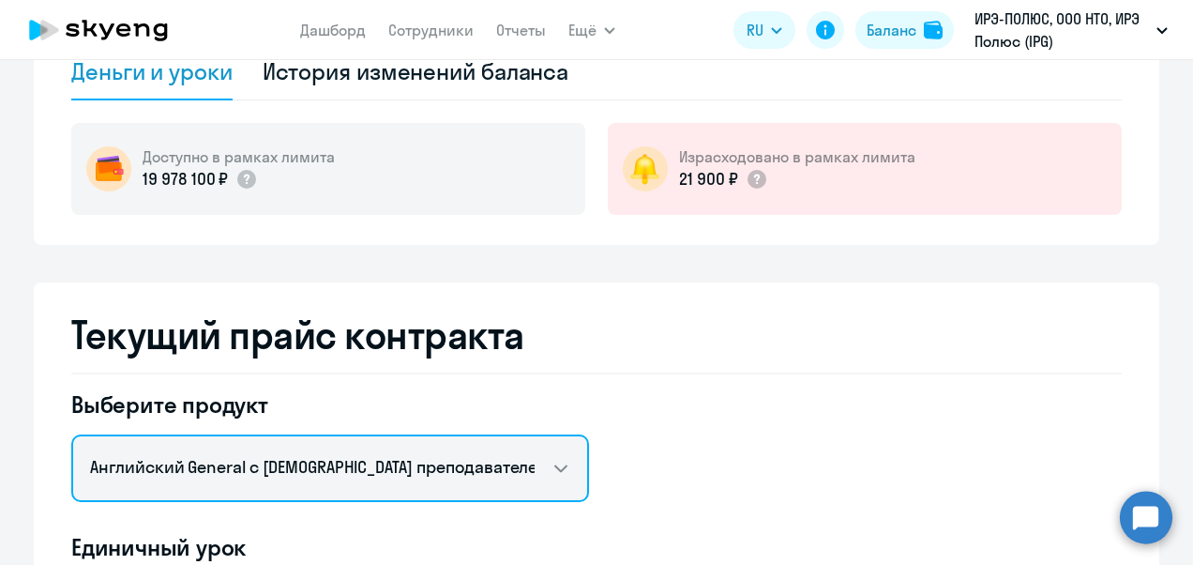
scroll to position [0, 0]
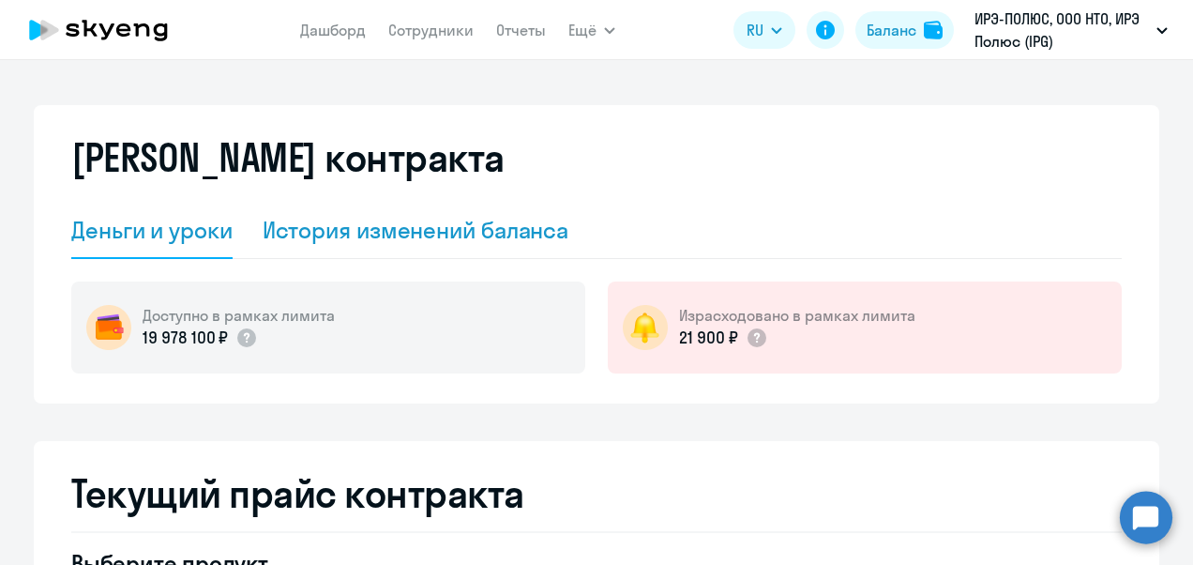
click at [529, 236] on div "История изменений баланса" at bounding box center [416, 230] width 307 height 30
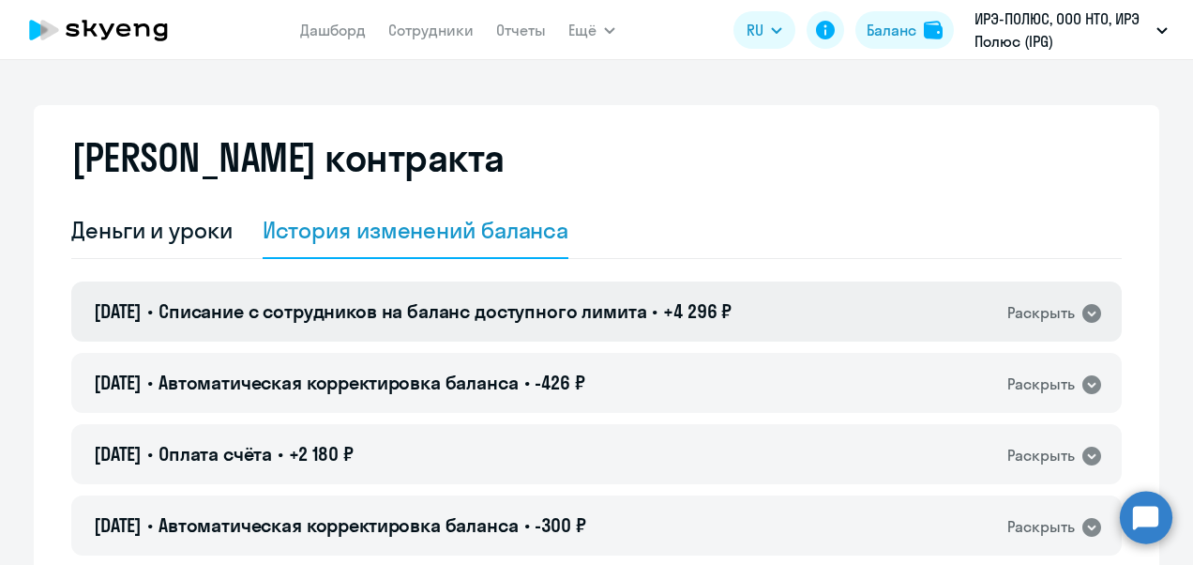
click at [1084, 305] on icon at bounding box center [1092, 313] width 19 height 19
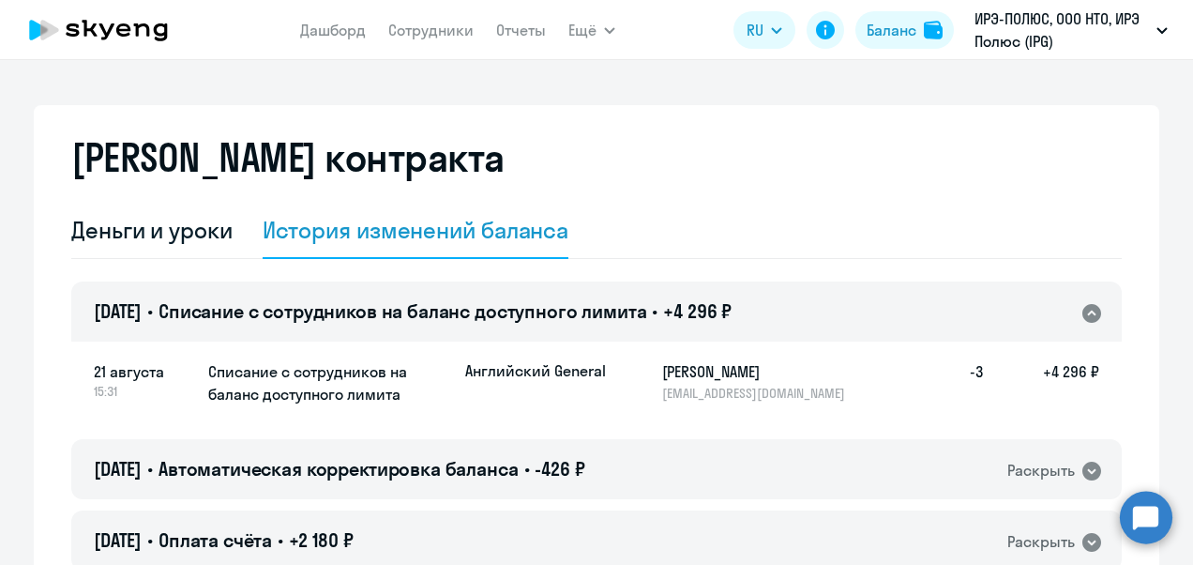
click at [1084, 305] on icon at bounding box center [1092, 313] width 19 height 19
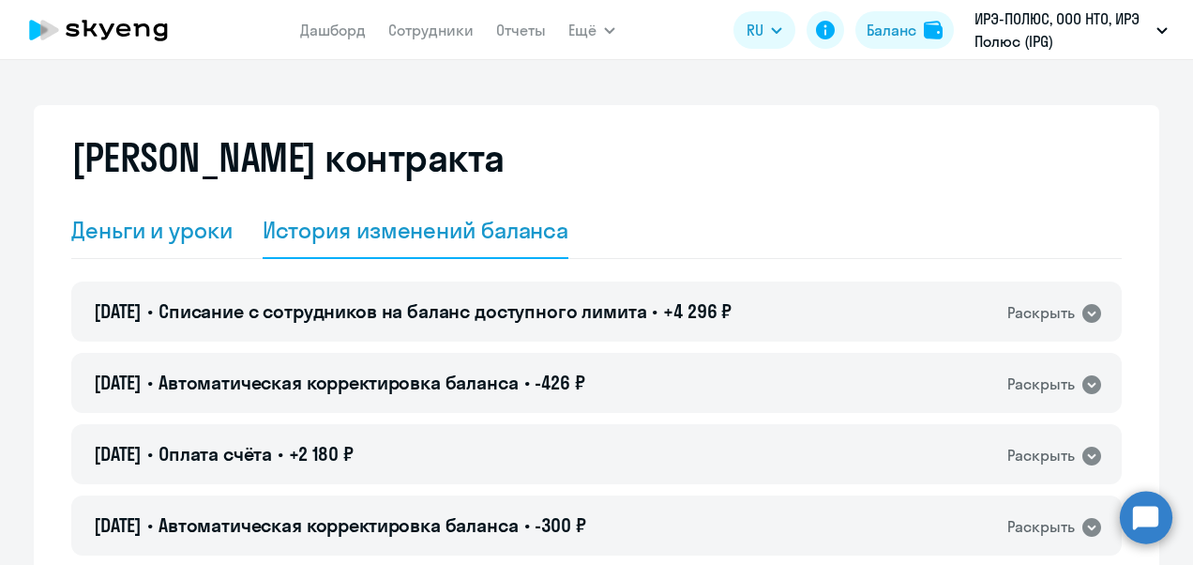
click at [133, 234] on div "Деньги и уроки" at bounding box center [151, 230] width 161 height 30
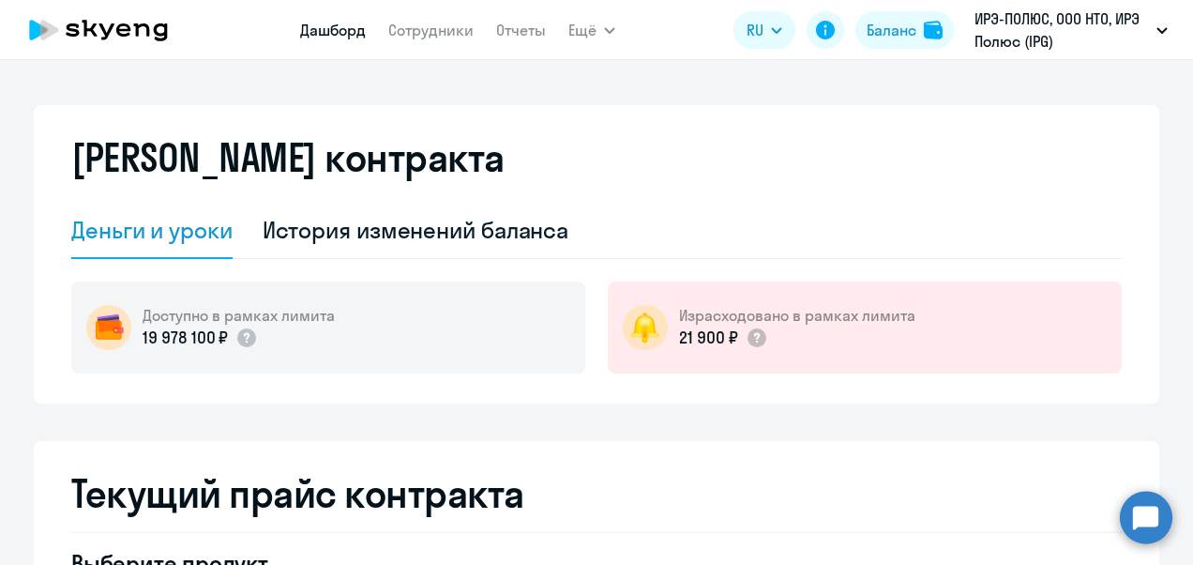
click at [314, 24] on link "Дашборд" at bounding box center [333, 30] width 66 height 19
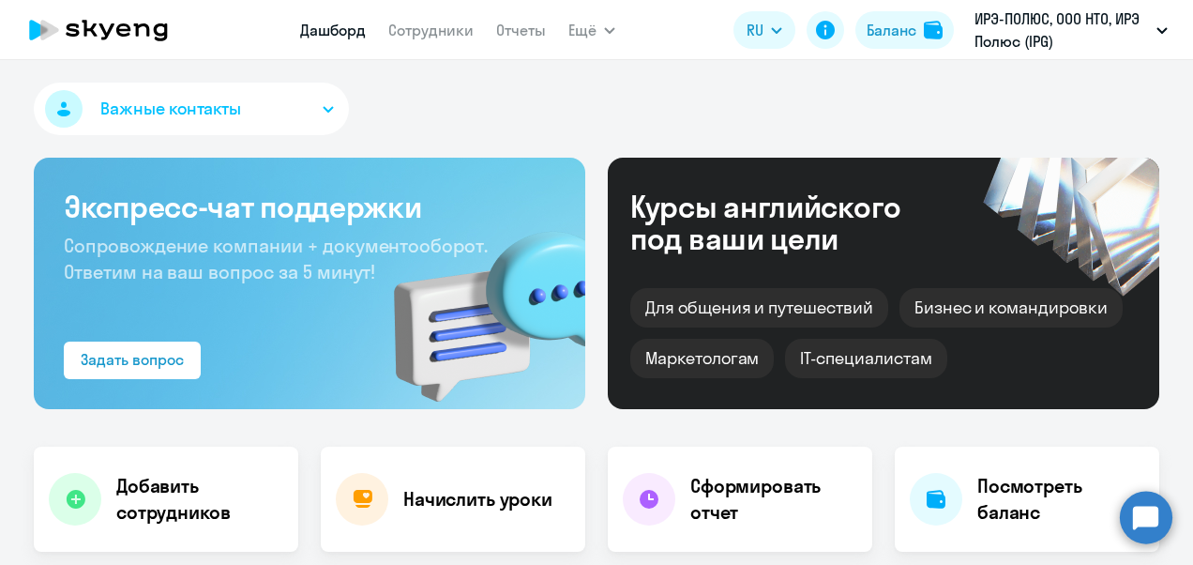
select select "30"
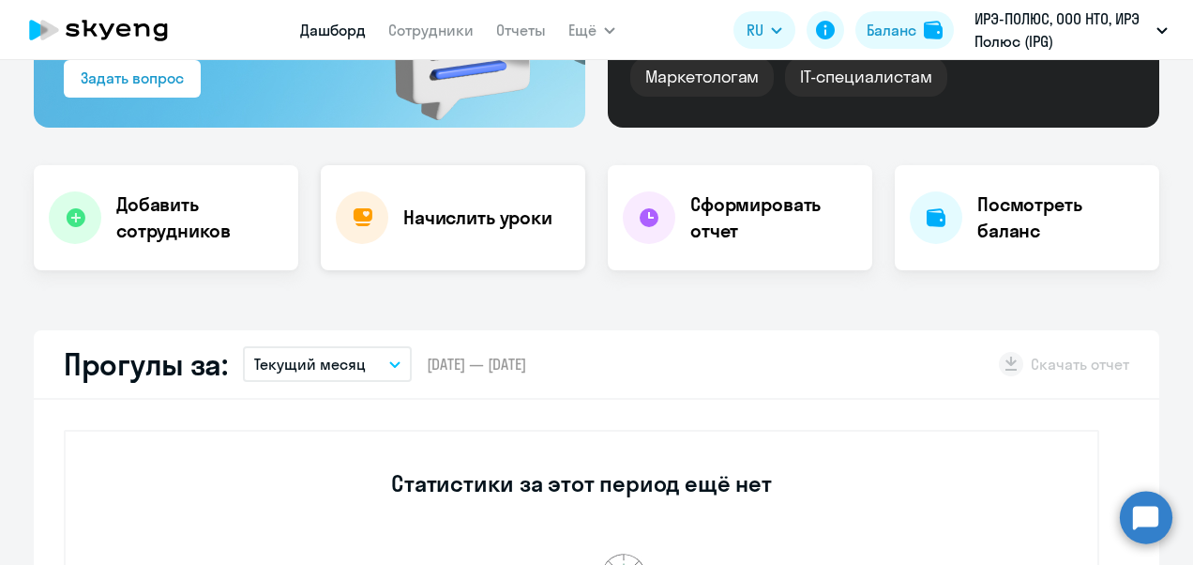
click at [406, 238] on div "Начислить уроки" at bounding box center [453, 217] width 265 height 105
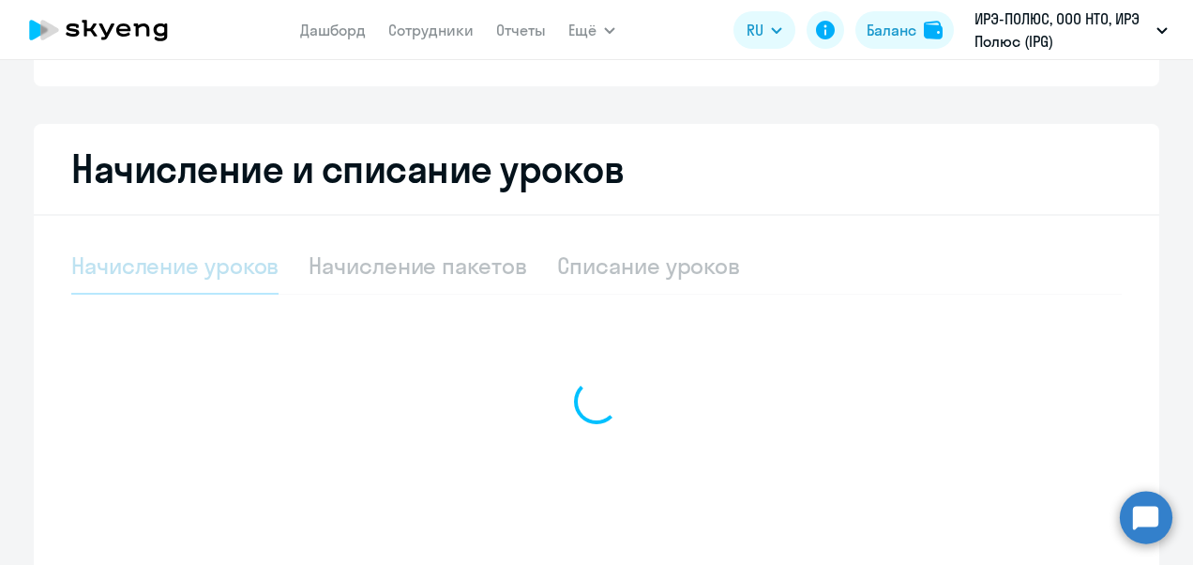
select select "10"
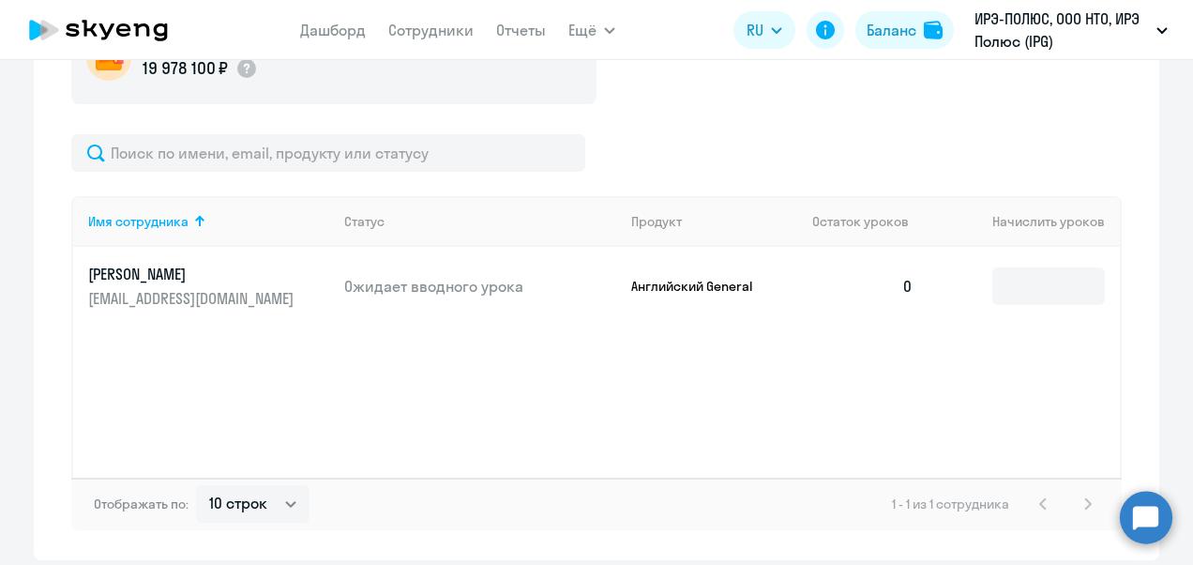
scroll to position [469, 0]
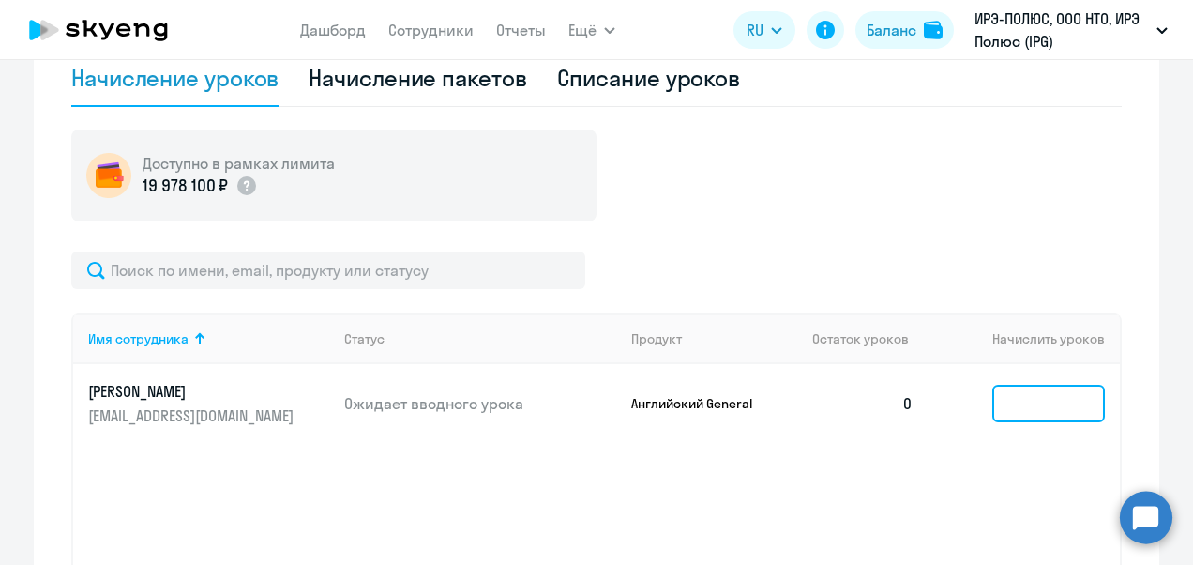
click at [1041, 409] on input at bounding box center [1049, 404] width 113 height 38
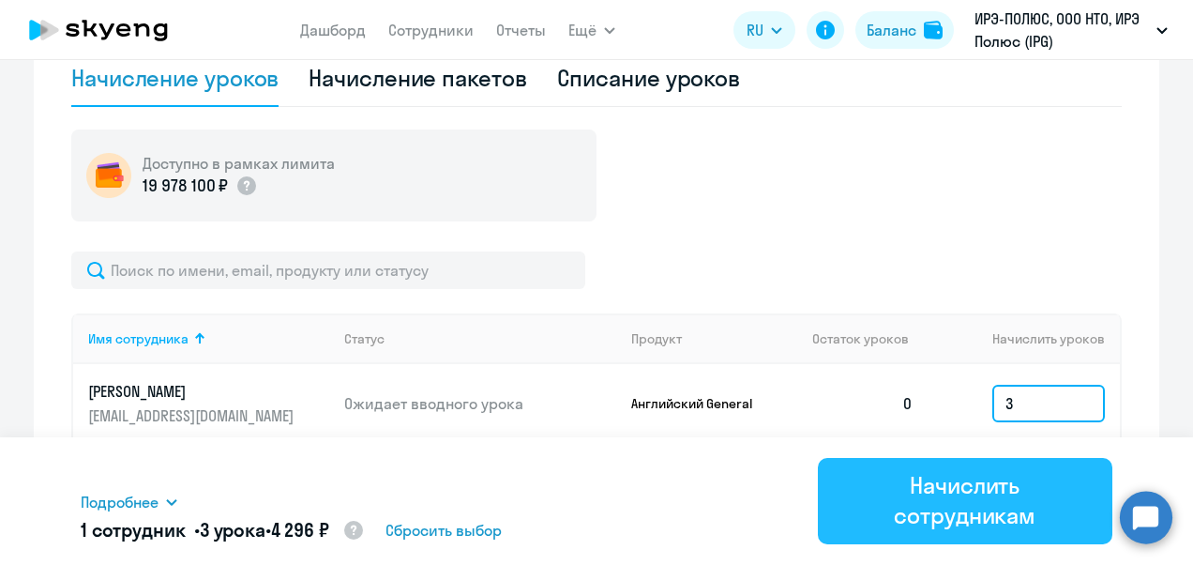
type input "3"
click at [910, 484] on div "Начислить сотрудникам" at bounding box center [965, 500] width 243 height 60
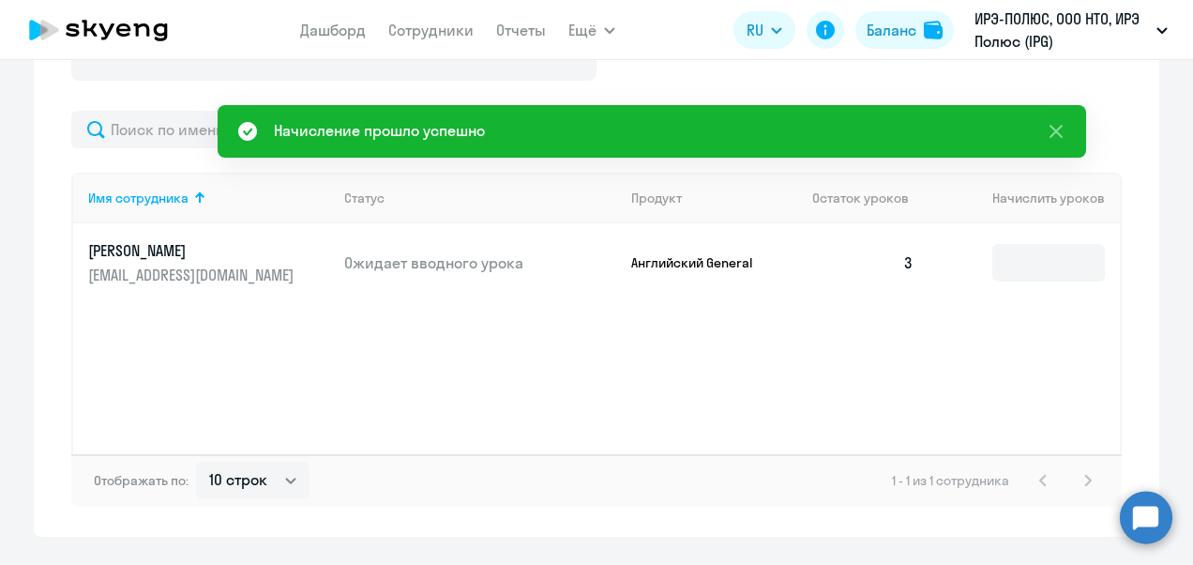
scroll to position [657, 0]
